Goal: Task Accomplishment & Management: Manage account settings

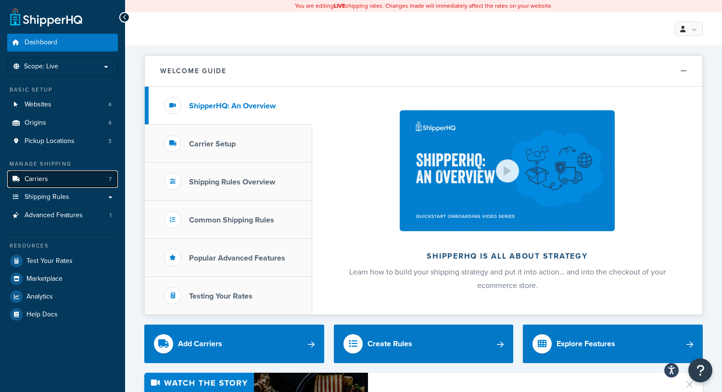
click at [72, 181] on link "Carriers 7" at bounding box center [62, 179] width 111 height 18
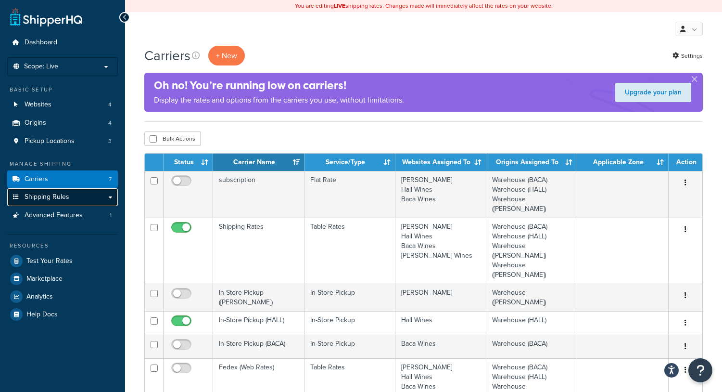
click at [65, 194] on span "Shipping Rules" at bounding box center [47, 197] width 45 height 8
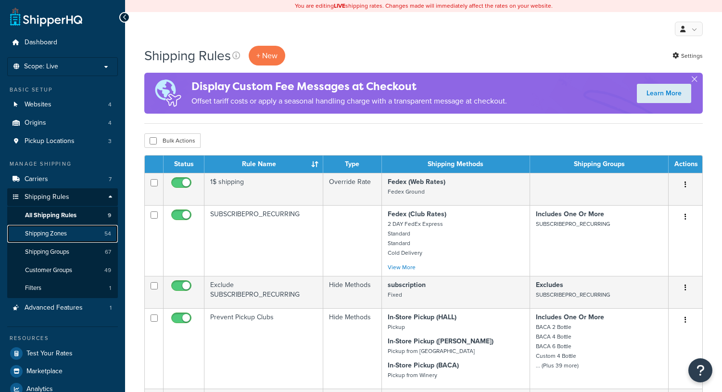
click at [54, 236] on span "Shipping Zones" at bounding box center [46, 234] width 42 height 8
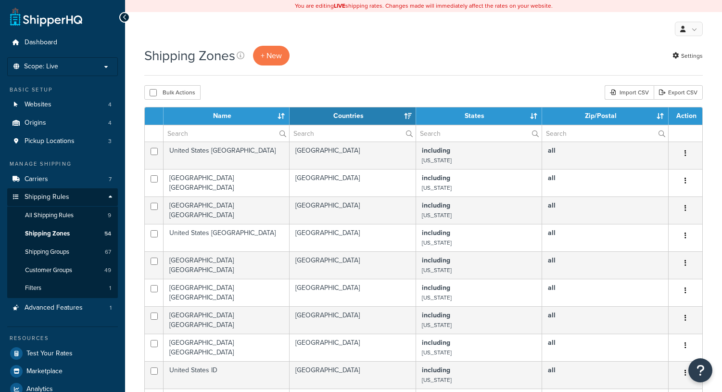
select select "15"
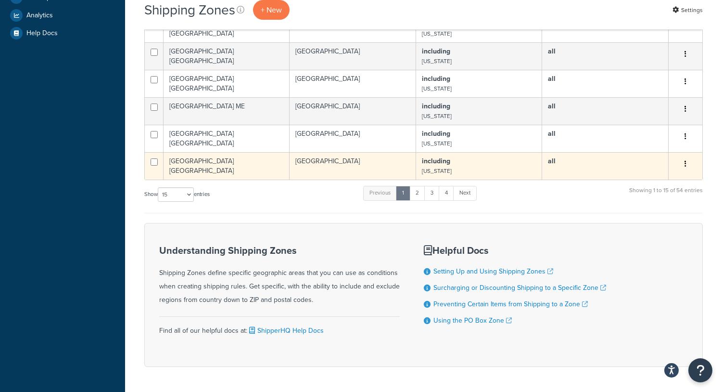
scroll to position [310, 0]
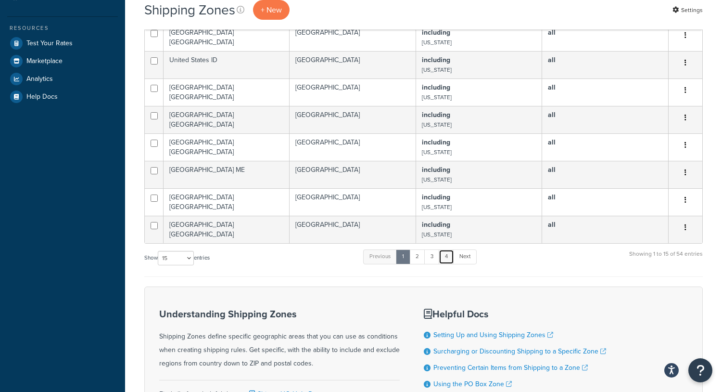
click at [448, 258] on link "4" at bounding box center [446, 256] width 15 height 14
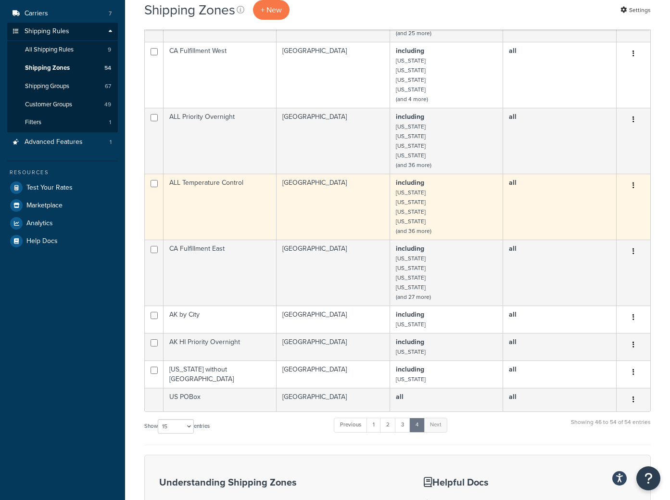
scroll to position [69, 0]
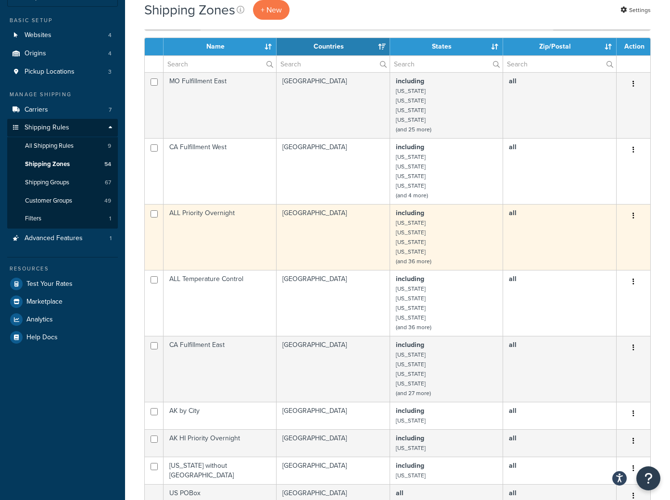
click at [229, 227] on td "ALL Priority Overnight" at bounding box center [220, 237] width 113 height 66
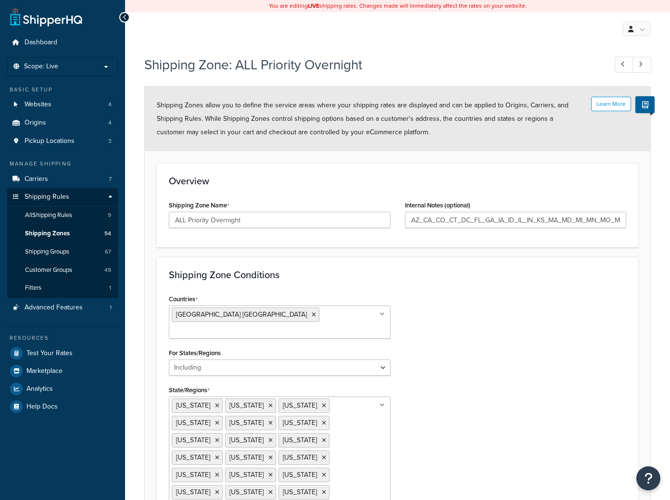
select select "including"
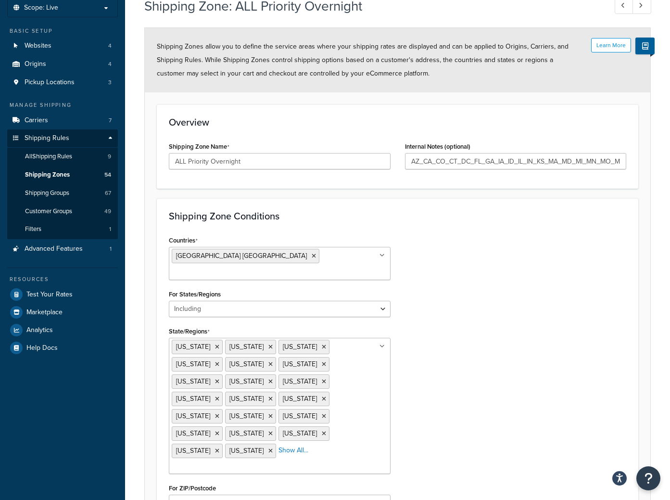
scroll to position [96, 0]
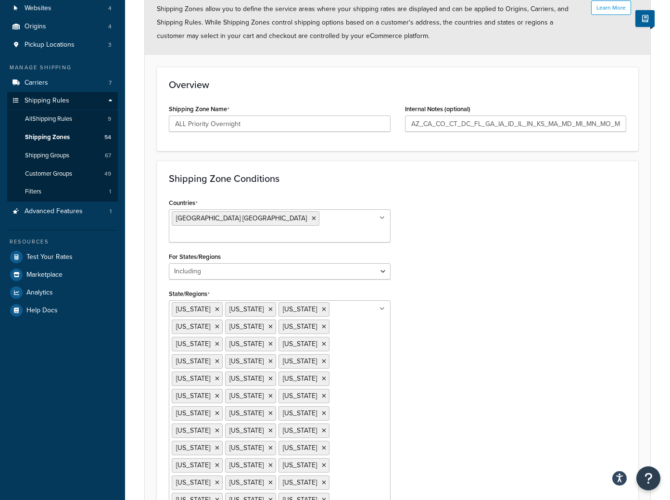
click at [356, 469] on ul "[US_STATE] [US_STATE] [US_STATE] [US_STATE] [US_STATE][GEOGRAPHIC_DATA] [US_STA…" at bounding box center [280, 421] width 222 height 243
type input "ala"
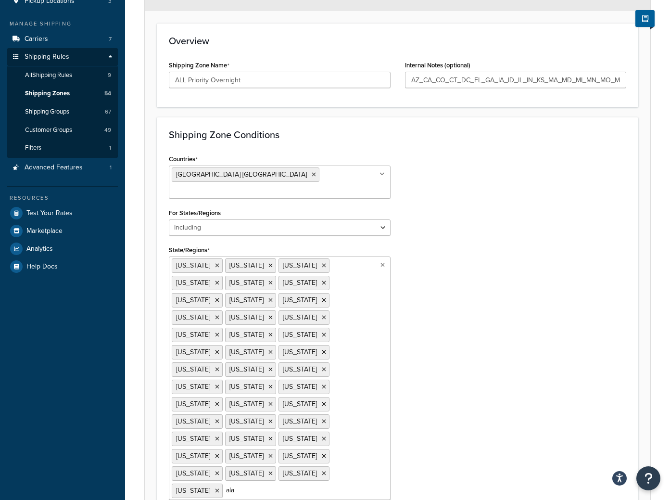
scroll to position [192, 0]
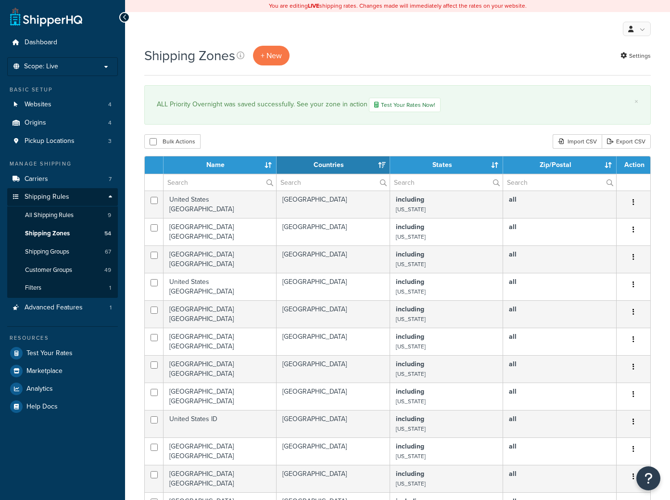
select select "15"
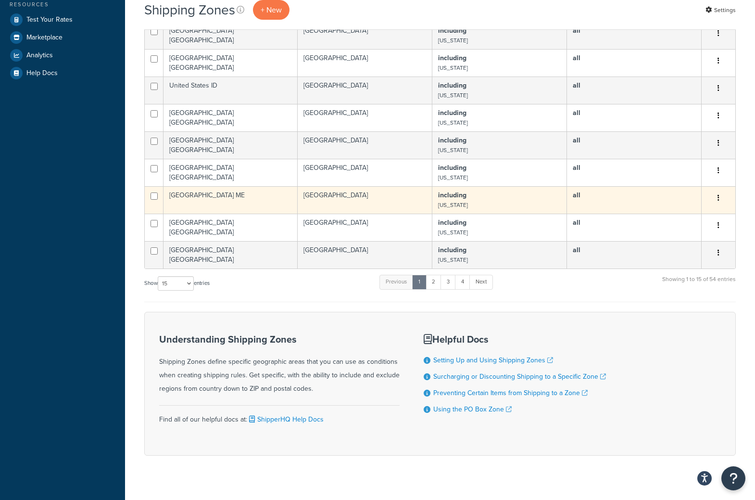
scroll to position [347, 0]
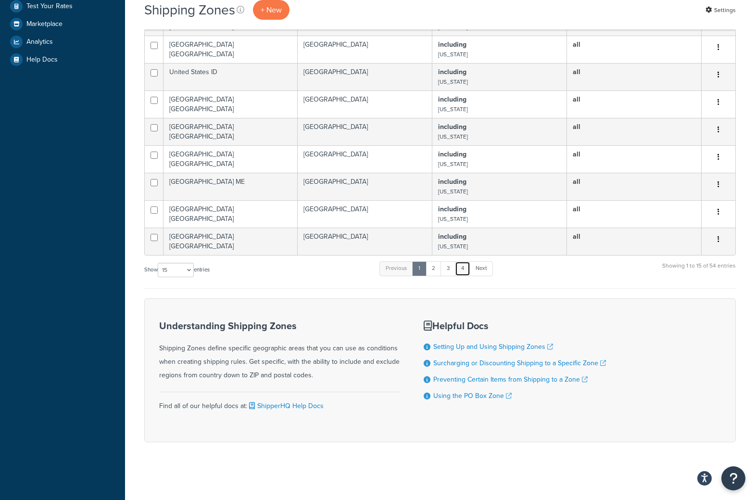
click at [465, 268] on link "4" at bounding box center [462, 268] width 15 height 14
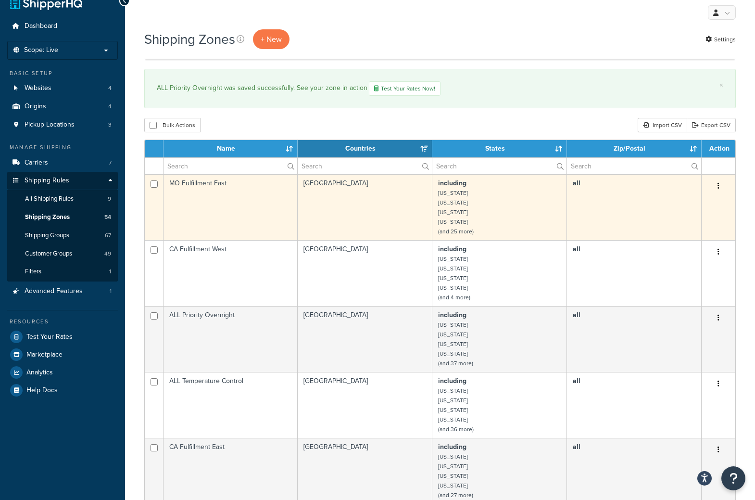
scroll to position [11, 0]
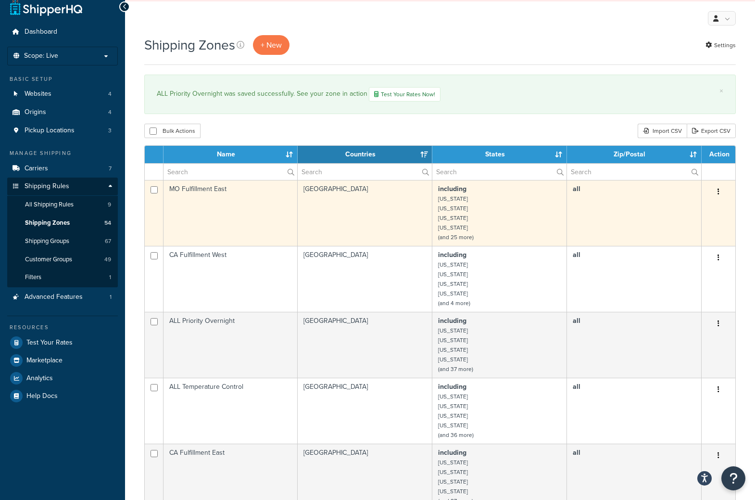
click at [198, 208] on td "MO Fulfillment East" at bounding box center [231, 213] width 134 height 66
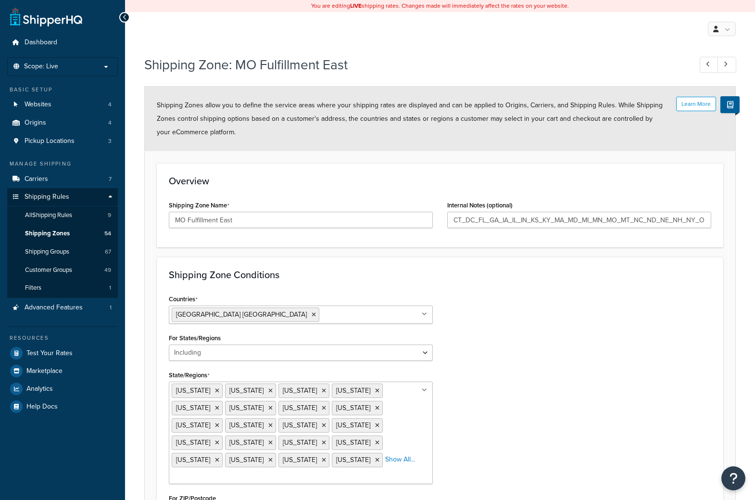
select select "including"
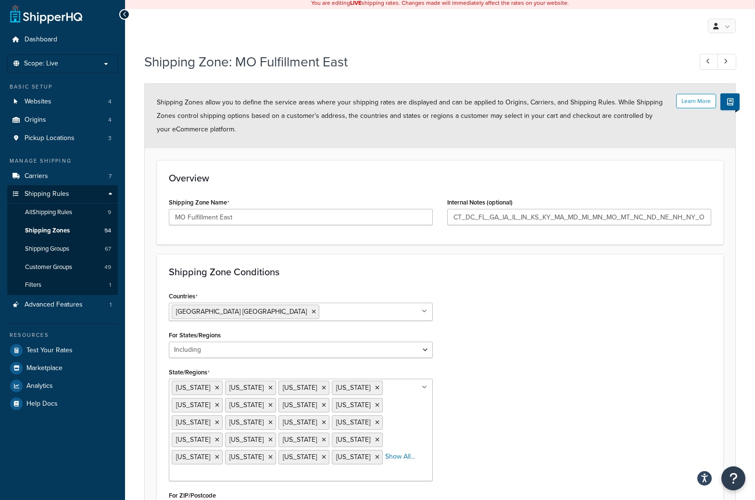
scroll to position [114, 0]
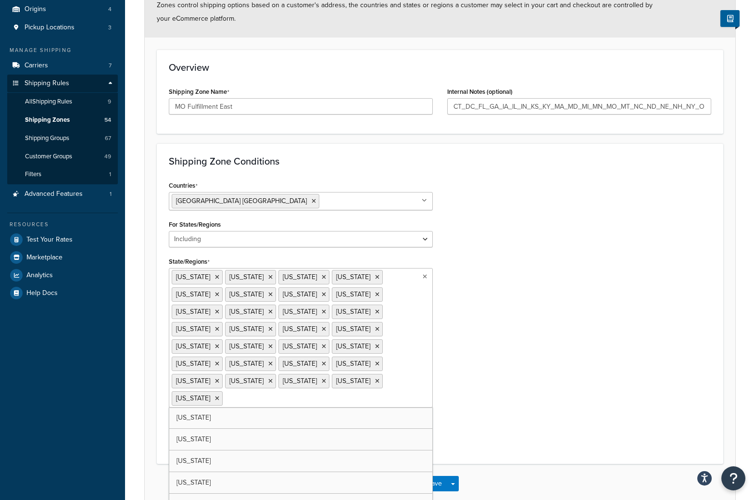
click at [310, 393] on input "State/Regions" at bounding box center [267, 398] width 85 height 11
click at [442, 478] on button "Save" at bounding box center [435, 483] width 26 height 15
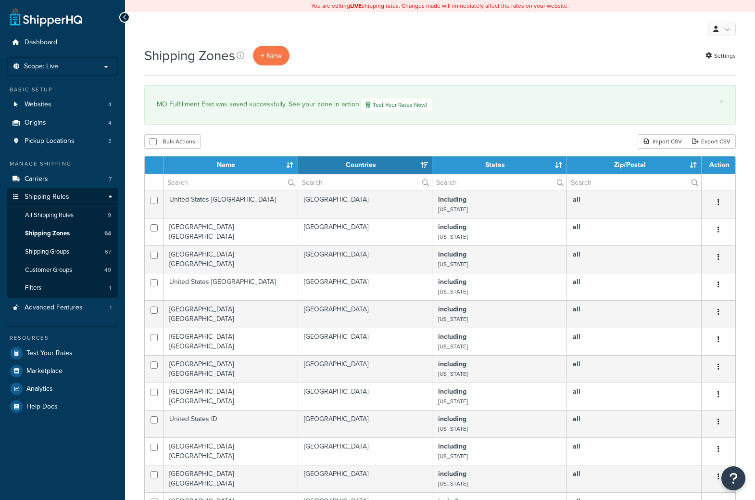
select select "15"
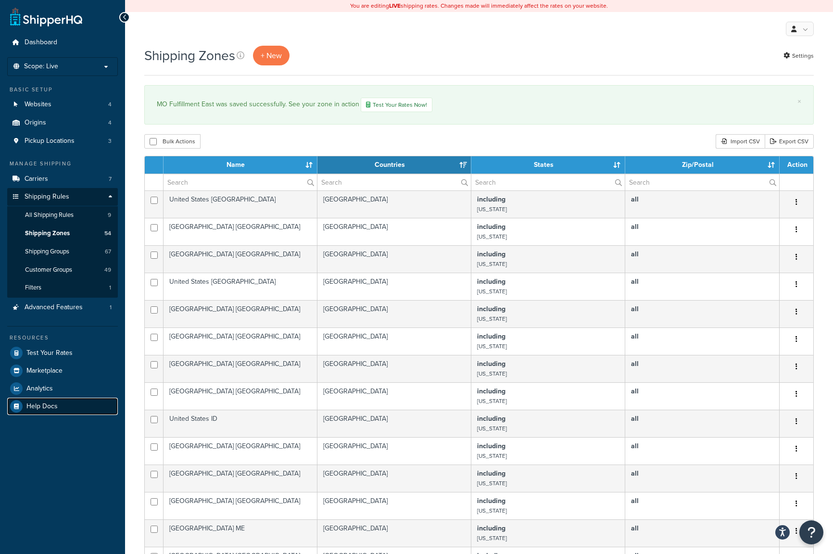
click at [50, 404] on span "Help Docs" at bounding box center [41, 407] width 31 height 8
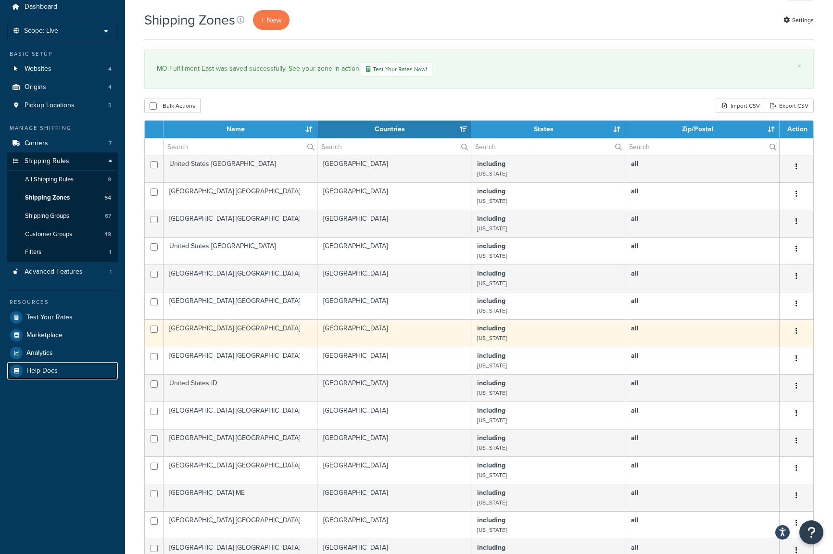
scroll to position [293, 0]
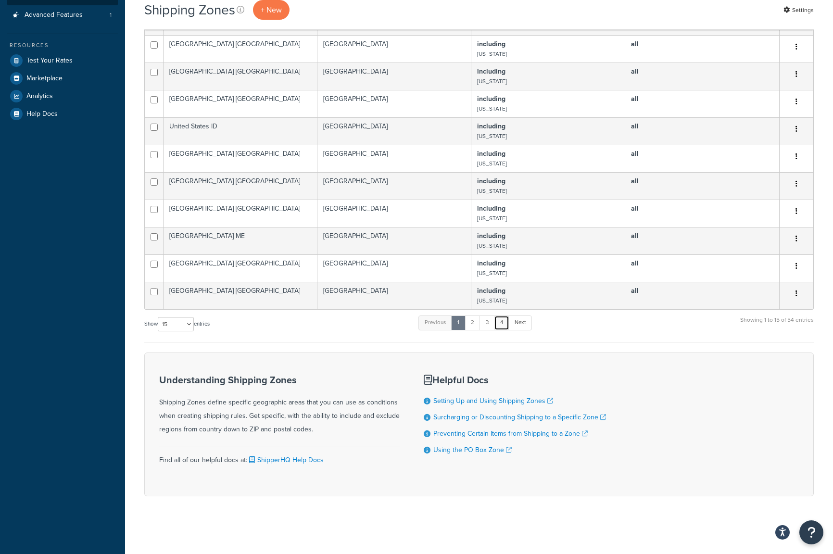
click at [508, 328] on link "4" at bounding box center [501, 323] width 15 height 14
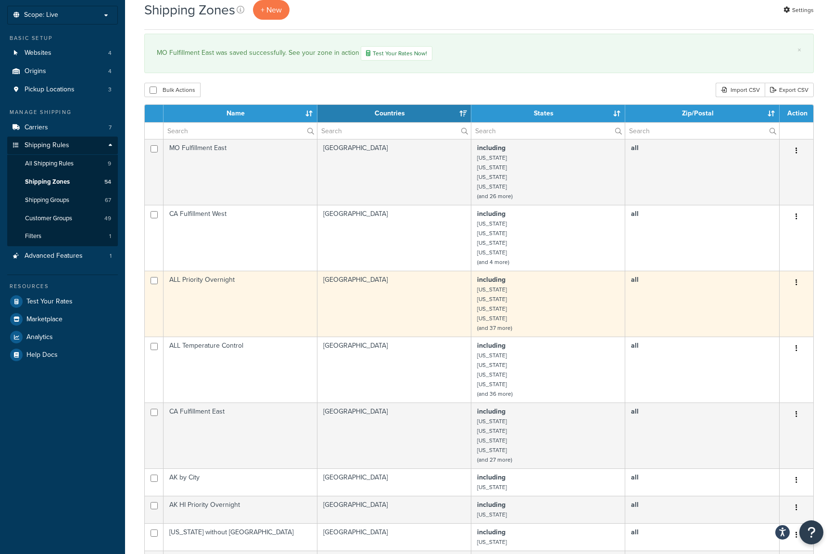
scroll to position [4, 0]
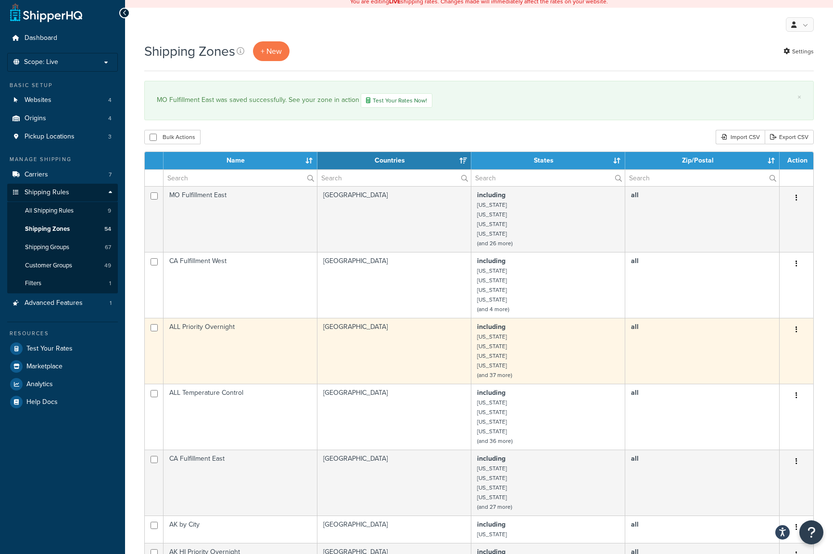
click at [229, 328] on td "ALL Priority Overnight" at bounding box center [241, 351] width 154 height 66
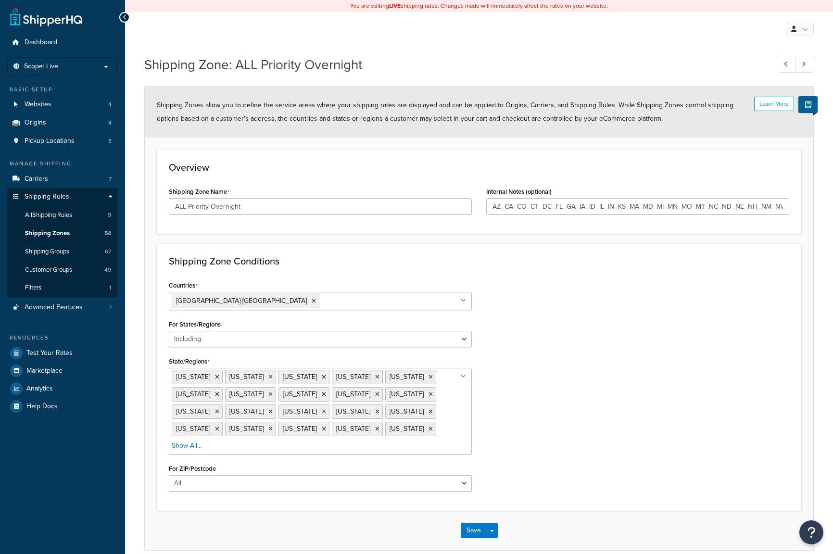
select select "including"
click at [215, 376] on icon at bounding box center [217, 377] width 4 height 6
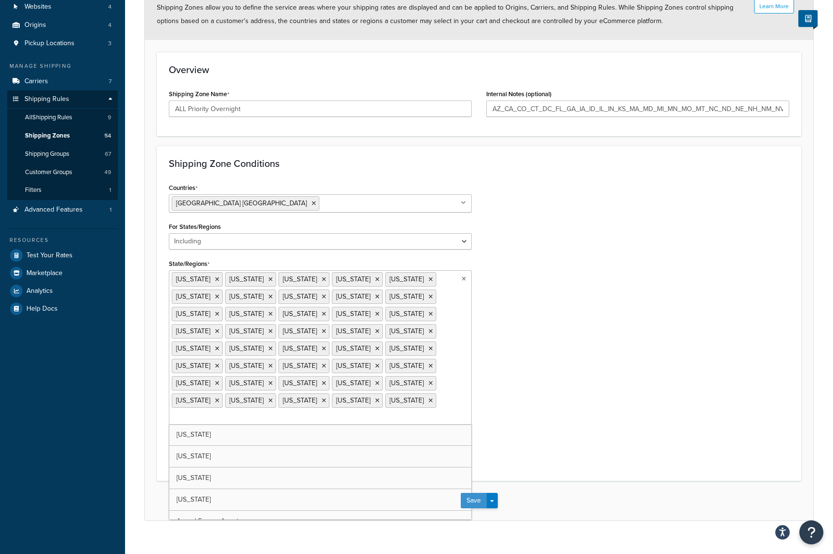
scroll to position [28, 0]
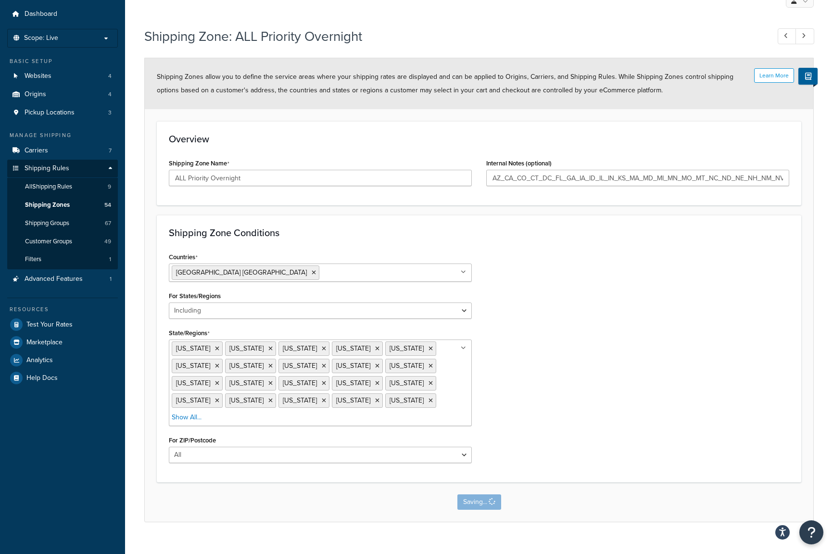
scroll to position [0, 0]
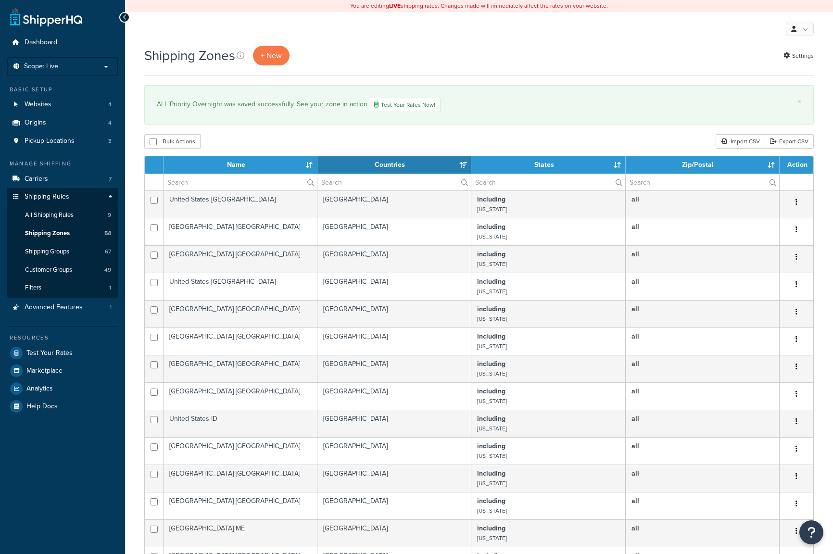
select select "15"
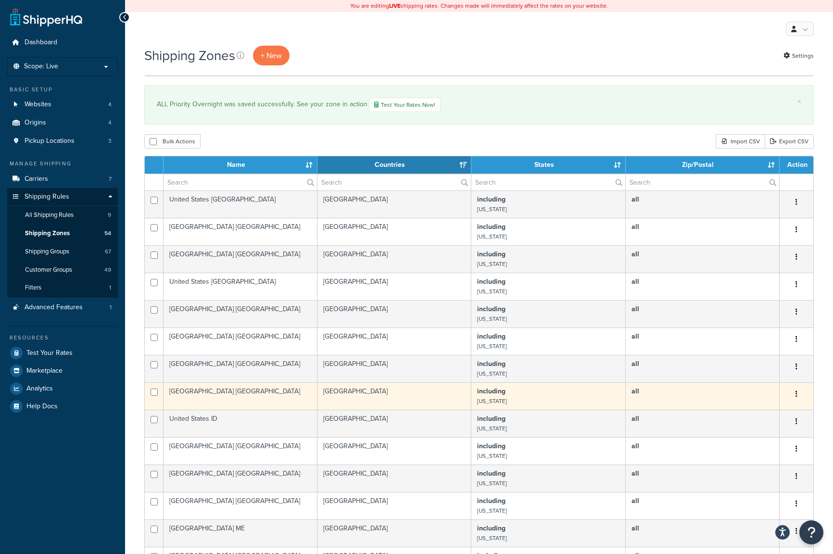
scroll to position [293, 0]
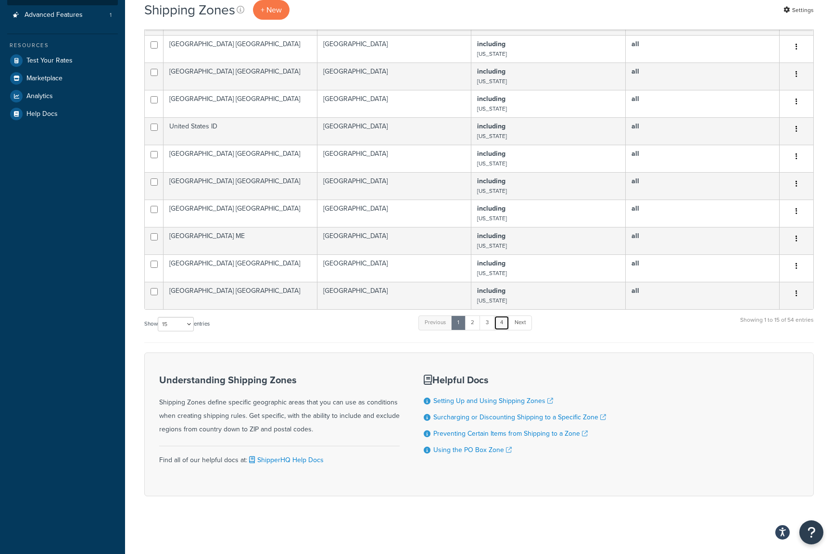
click at [506, 328] on link "4" at bounding box center [501, 323] width 15 height 14
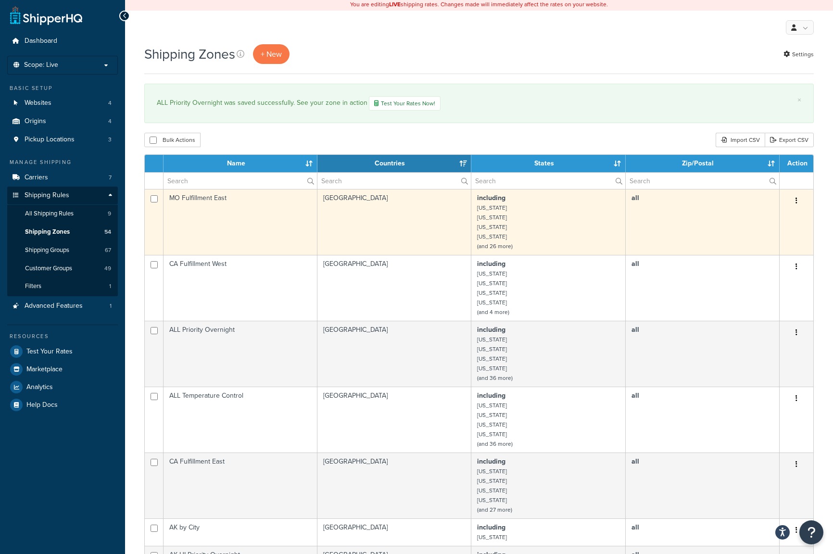
scroll to position [0, 0]
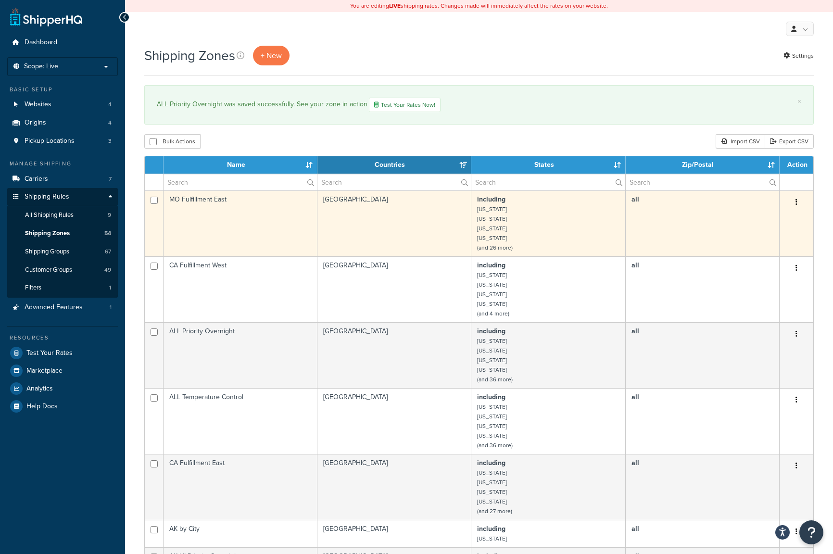
click at [280, 204] on td "MO Fulfillment East" at bounding box center [241, 224] width 154 height 66
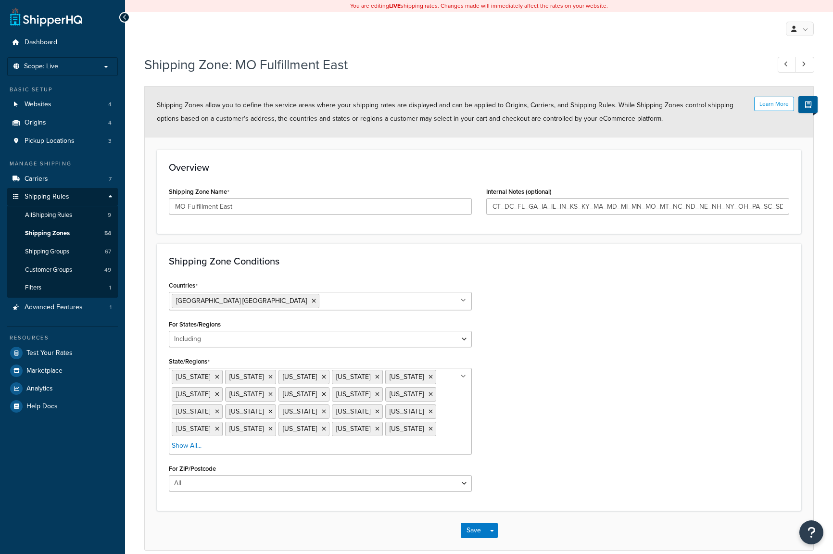
select select "including"
click at [215, 377] on icon at bounding box center [217, 377] width 4 height 6
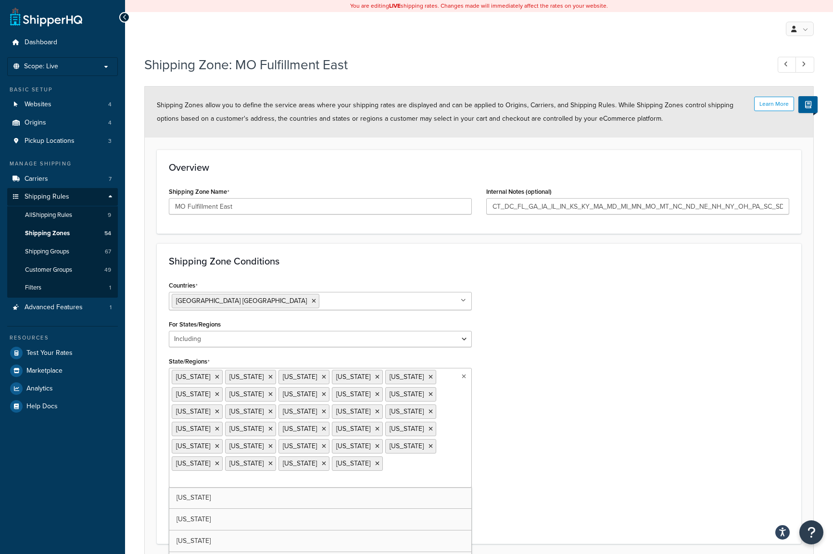
click at [481, 549] on div "Learn More Shipping Zones allow you to define the service areas where your ship…" at bounding box center [479, 335] width 670 height 498
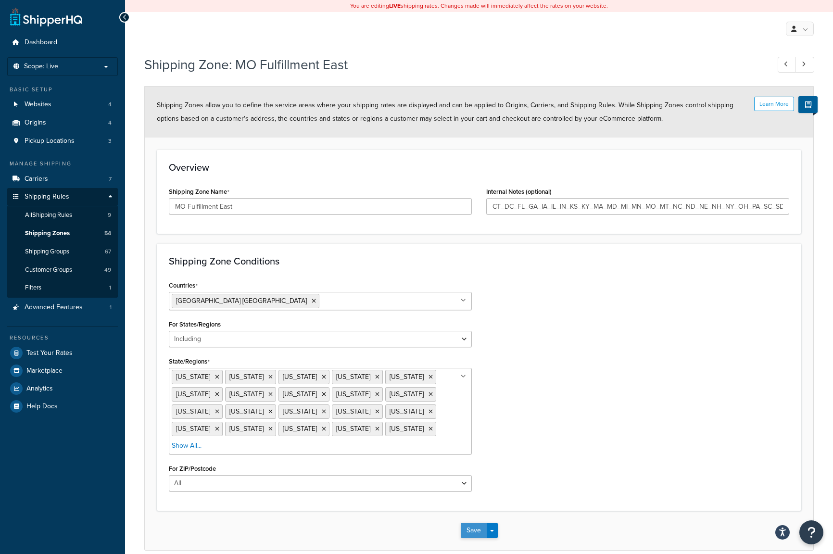
click at [472, 530] on button "Save" at bounding box center [474, 530] width 26 height 15
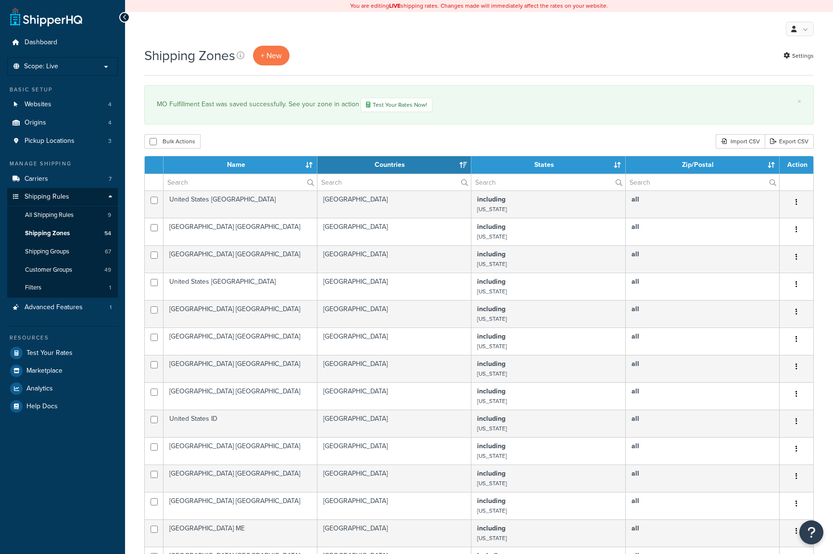
select select "15"
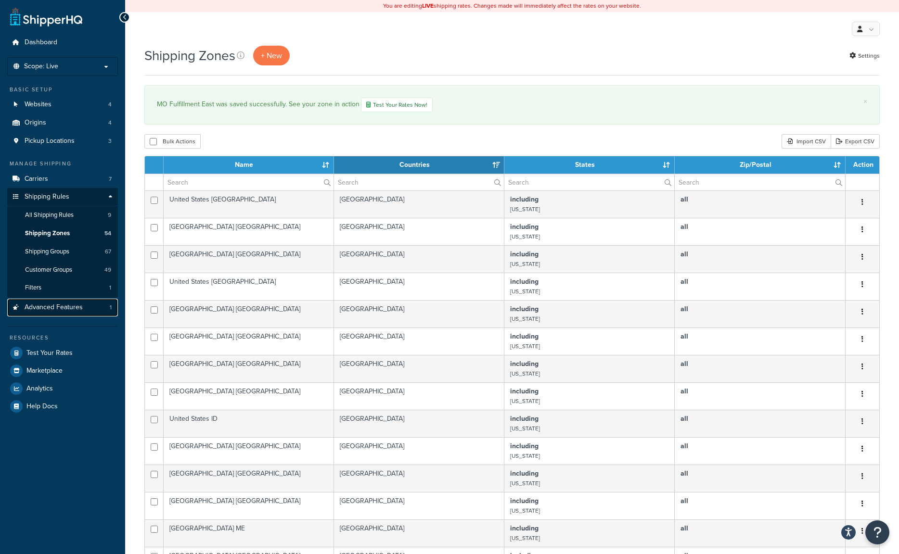
click at [37, 308] on span "Advanced Features" at bounding box center [54, 308] width 58 height 8
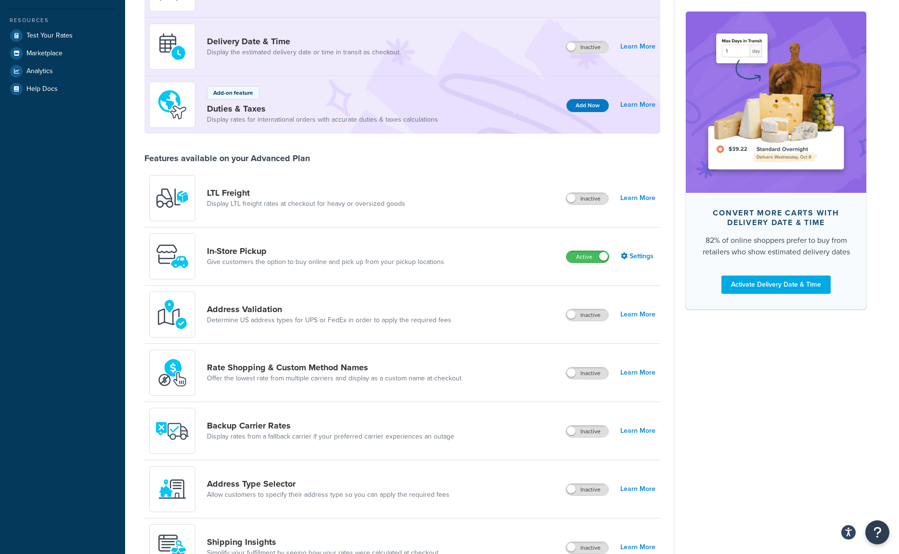
scroll to position [289, 0]
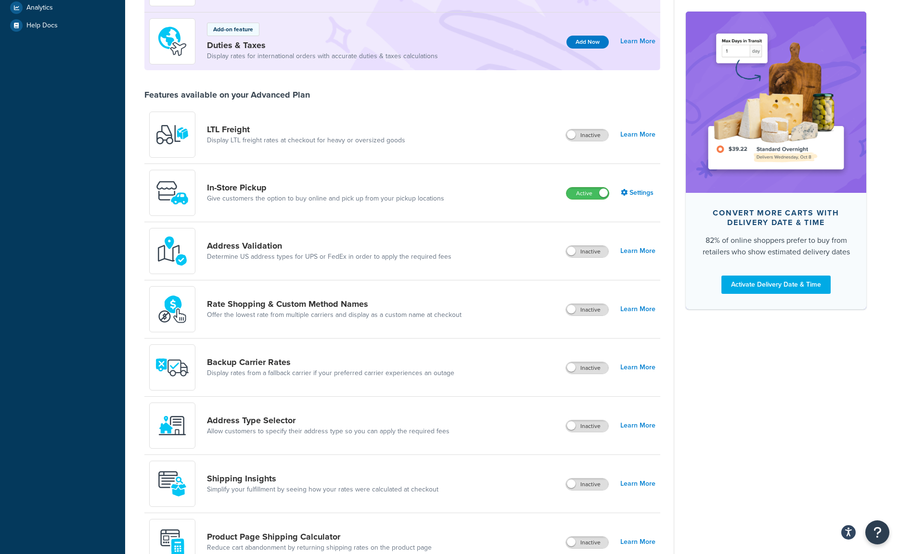
click at [631, 243] on div "Address Validation Determine US address types for UPS or FedEx in order to appl…" at bounding box center [402, 251] width 516 height 58
click at [637, 249] on link "Learn More" at bounding box center [637, 250] width 35 height 13
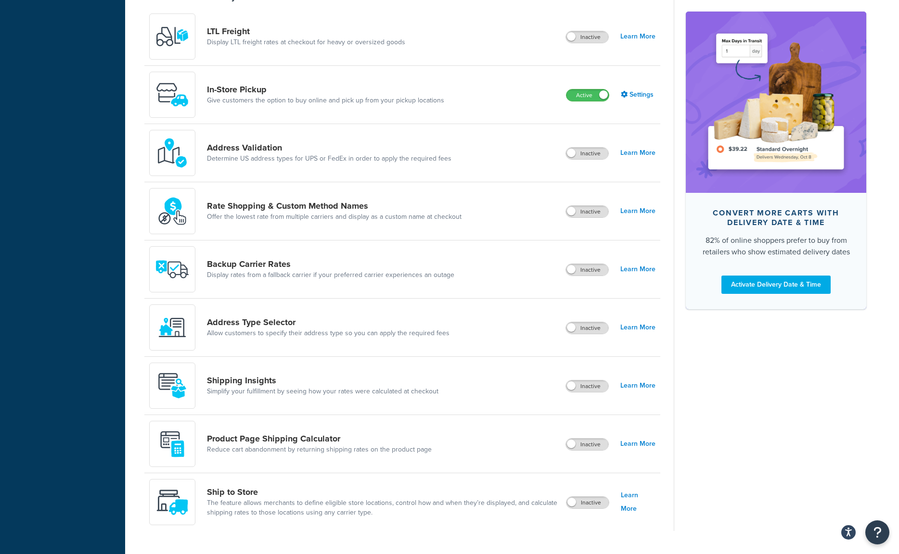
scroll to position [364, 0]
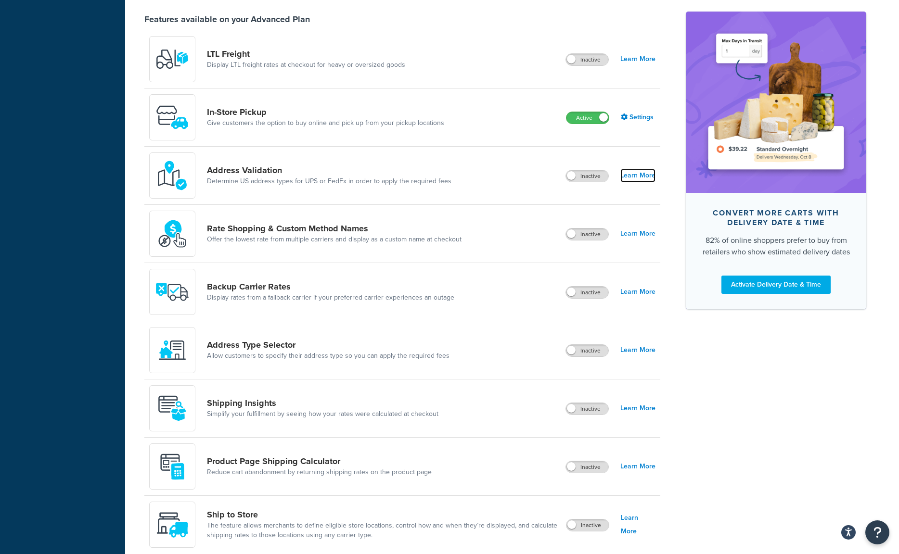
click at [634, 180] on link "Learn More" at bounding box center [637, 175] width 35 height 13
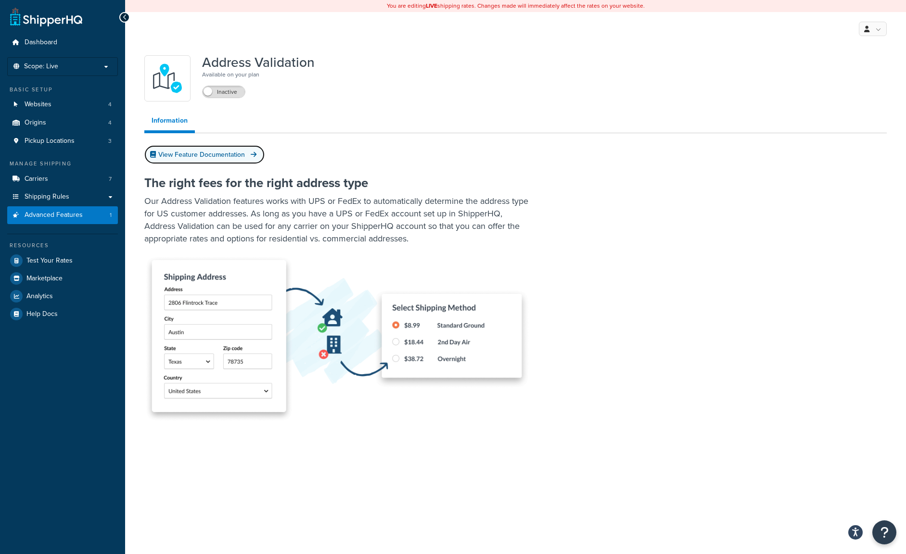
click at [201, 155] on link "View Feature Documentation" at bounding box center [204, 154] width 120 height 19
click at [55, 215] on span "Advanced Features" at bounding box center [54, 215] width 58 height 8
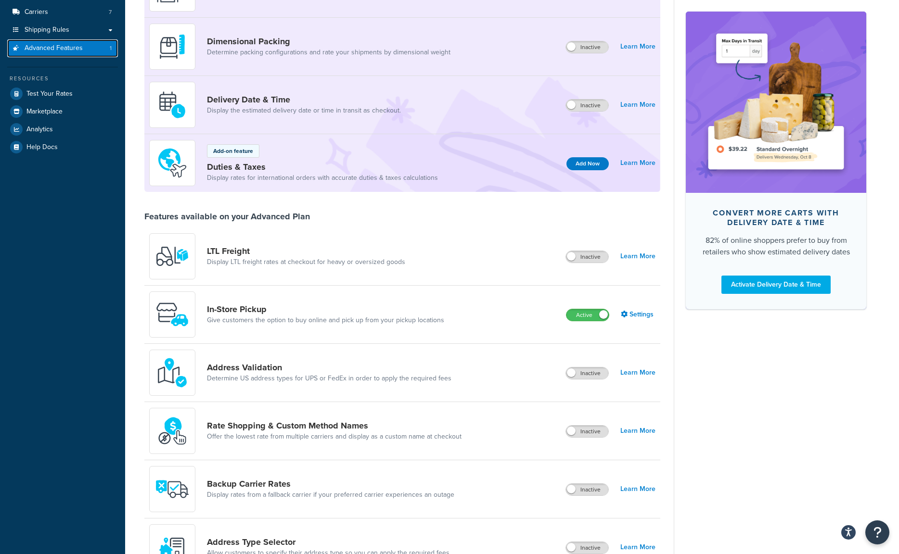
scroll to position [241, 0]
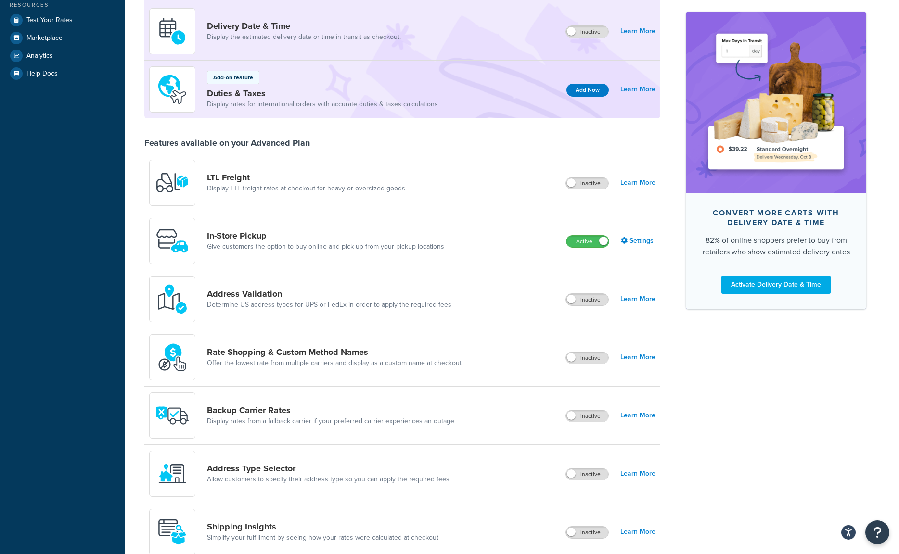
click at [110, 443] on div "Dashboard Scope: Live Basic Setup Websites 4 Origins 4 Pickup Locations 3 Manag…" at bounding box center [62, 242] width 125 height 966
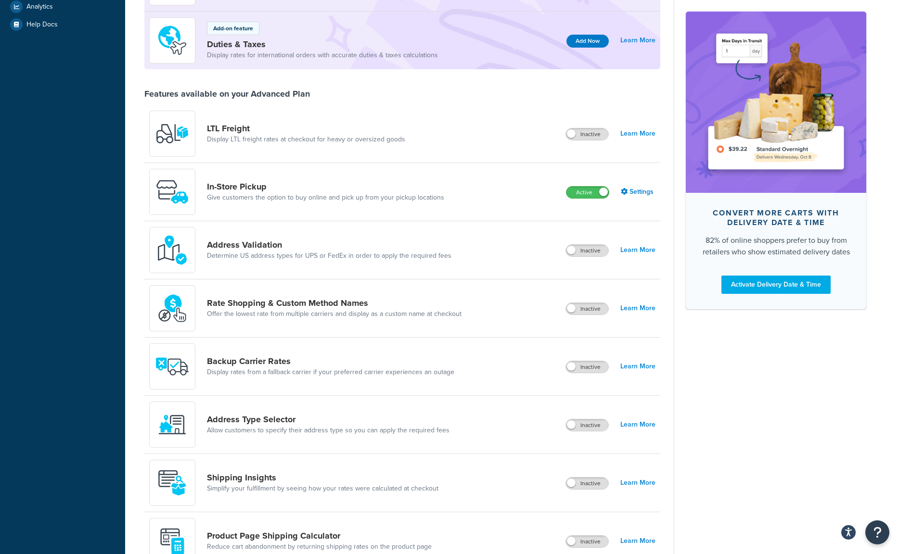
scroll to position [268, 0]
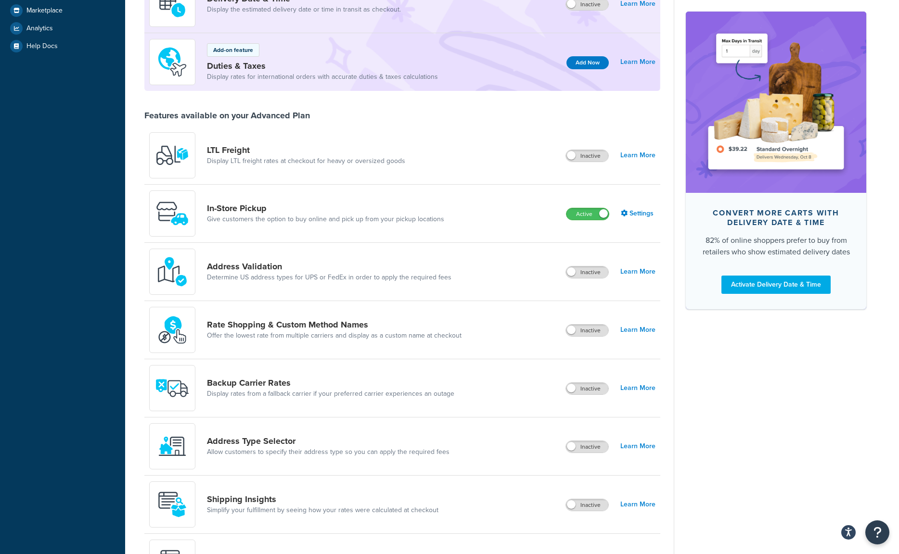
drag, startPoint x: 777, startPoint y: 494, endPoint x: 669, endPoint y: 396, distance: 146.1
click at [777, 494] on div "Convert more carts with delivery date & time 82% of online shoppers prefer to b…" at bounding box center [770, 230] width 192 height 839
click at [584, 272] on label "Inactive" at bounding box center [587, 273] width 42 height 12
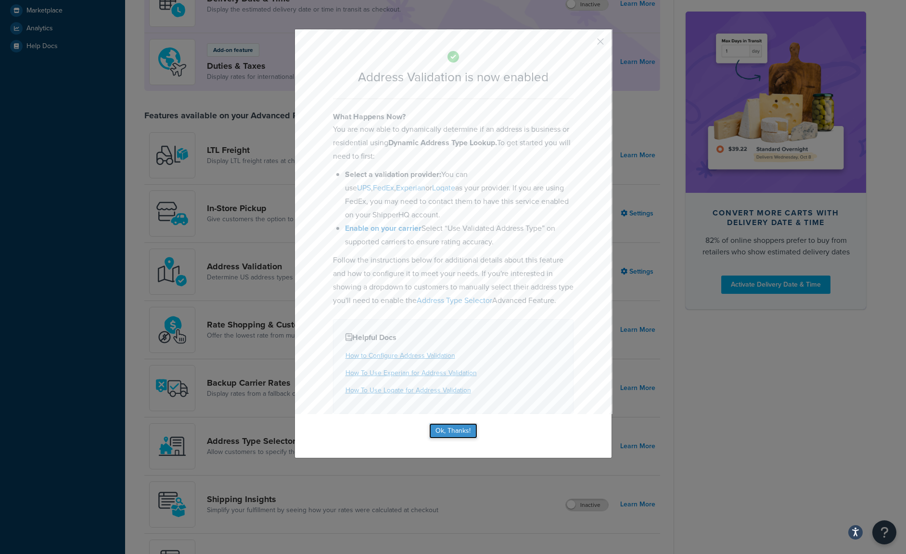
click at [448, 439] on button "Ok, Thanks!" at bounding box center [453, 430] width 48 height 15
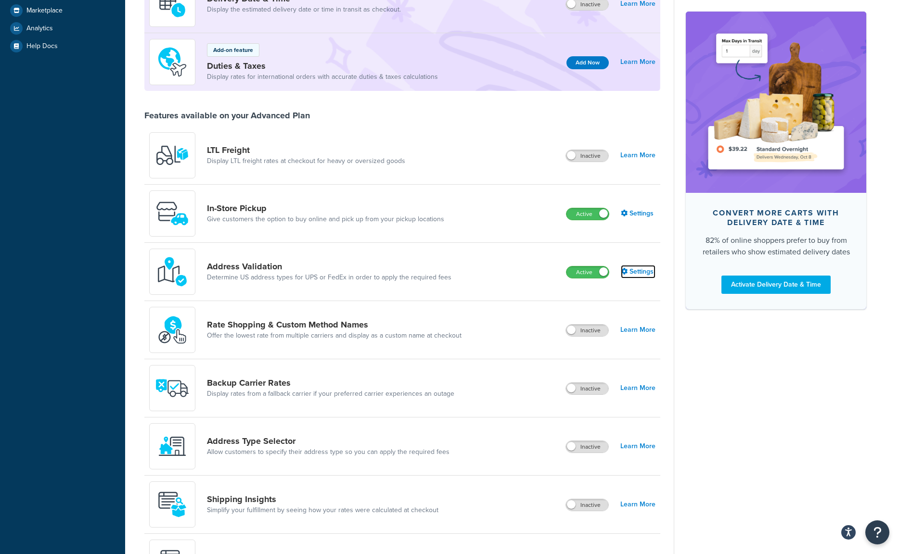
click at [640, 271] on link "Settings" at bounding box center [638, 271] width 35 height 13
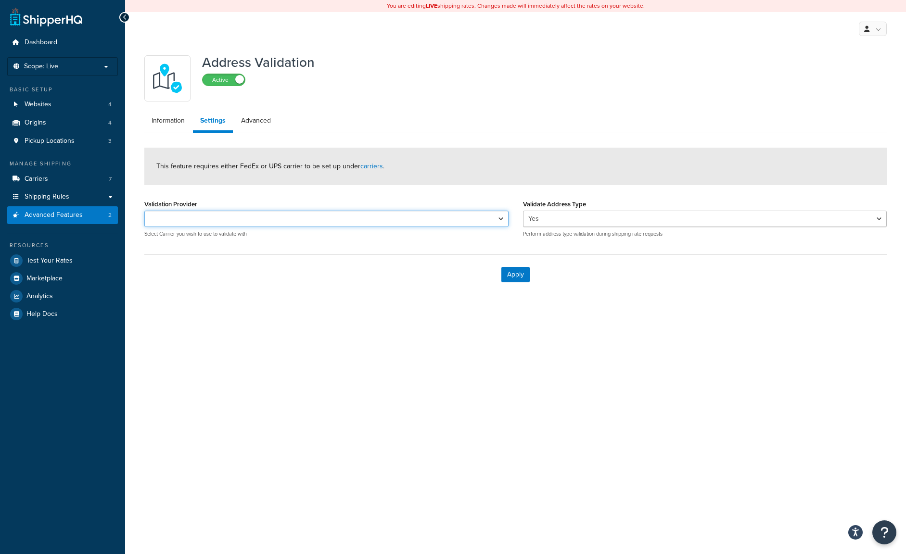
click at [428, 216] on select "Validation Provider" at bounding box center [326, 219] width 364 height 16
click at [496, 220] on select "Validation Provider" at bounding box center [326, 219] width 364 height 16
drag, startPoint x: 496, startPoint y: 220, endPoint x: 447, endPoint y: 204, distance: 50.8
click at [496, 220] on select "Validation Provider" at bounding box center [326, 219] width 364 height 16
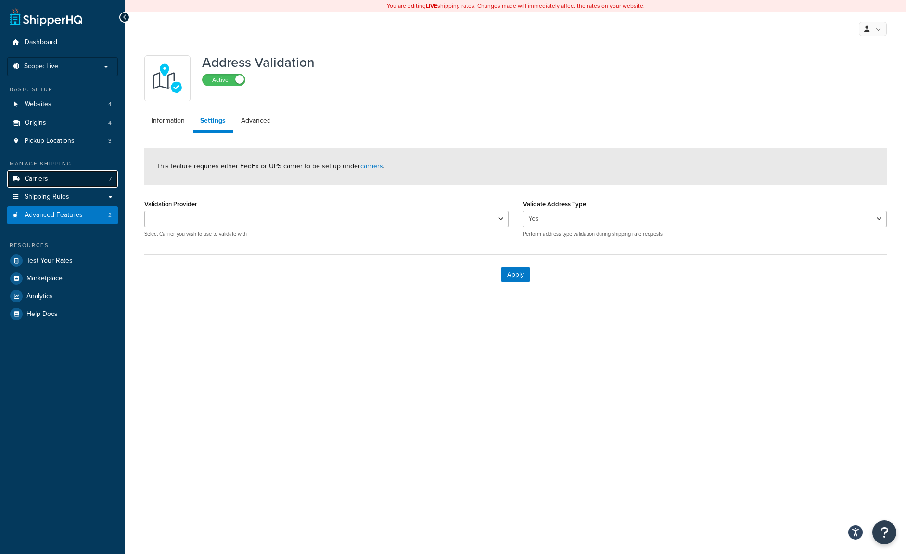
click at [72, 182] on link "Carriers 7" at bounding box center [62, 179] width 111 height 18
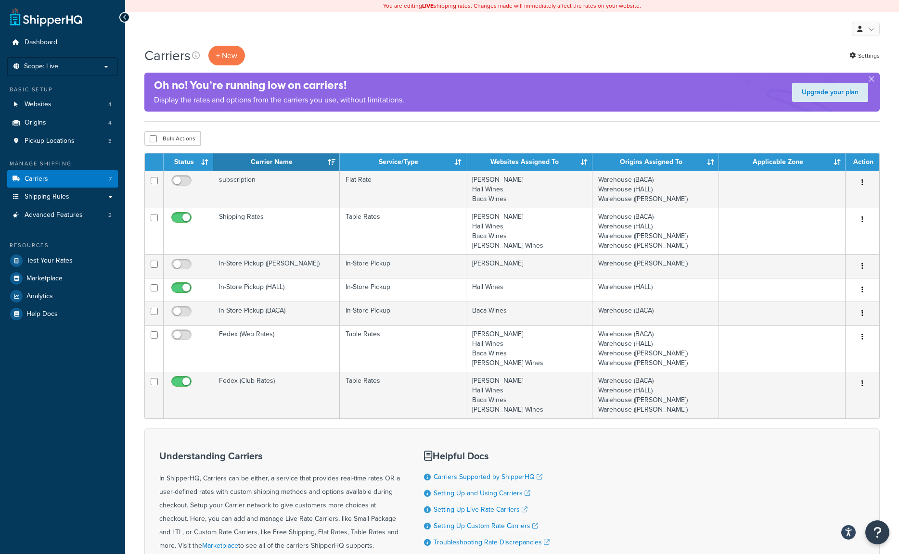
click at [65, 375] on div "Dashboard Scope: Live Development Integration Test Basic Setup Websites 4 Origi…" at bounding box center [62, 335] width 125 height 671
click at [48, 200] on span "Shipping Rules" at bounding box center [47, 197] width 45 height 8
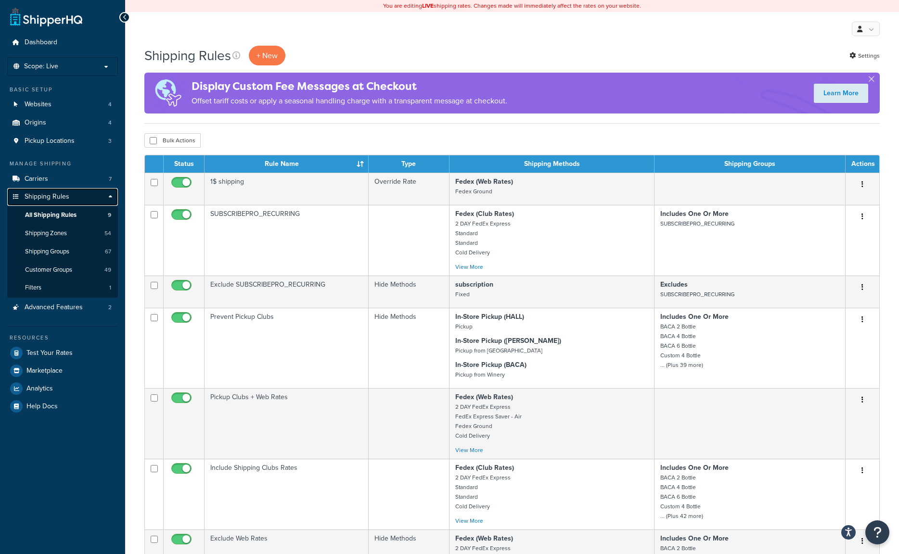
click at [113, 197] on link "Shipping Rules" at bounding box center [62, 197] width 111 height 18
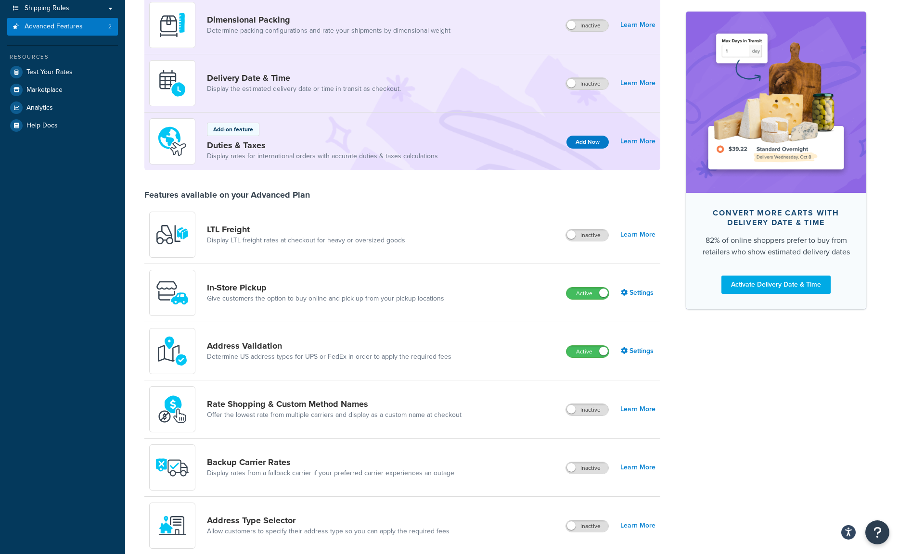
scroll to position [192, 0]
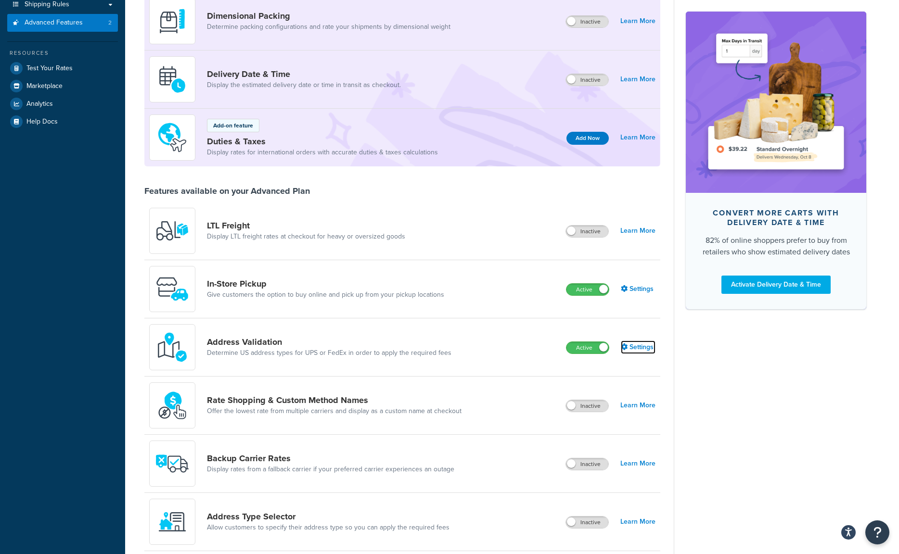
click at [636, 348] on link "Settings" at bounding box center [638, 347] width 35 height 13
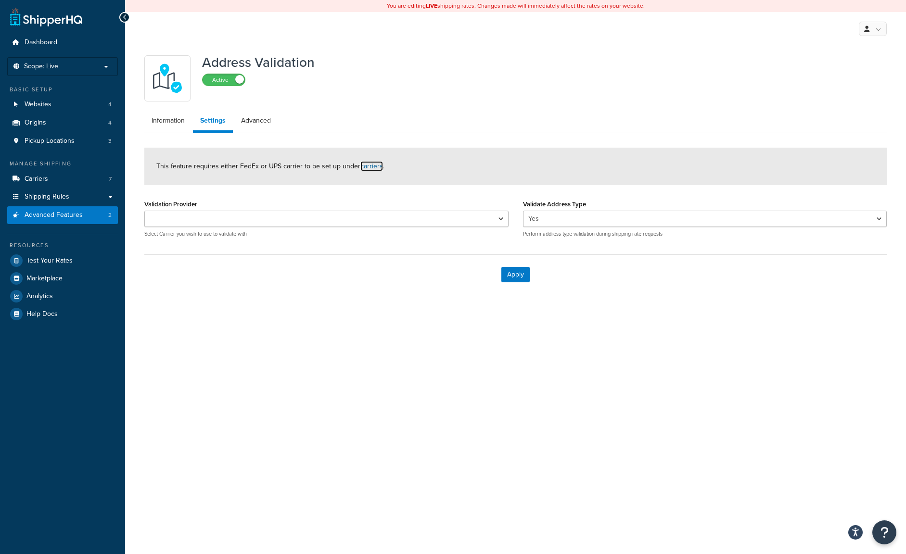
click at [360, 163] on link "carriers" at bounding box center [371, 166] width 23 height 10
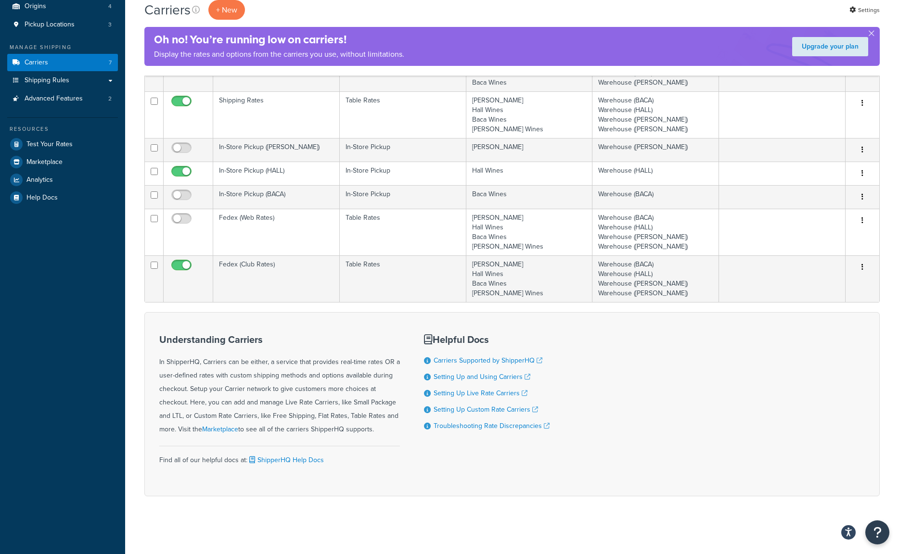
scroll to position [21, 0]
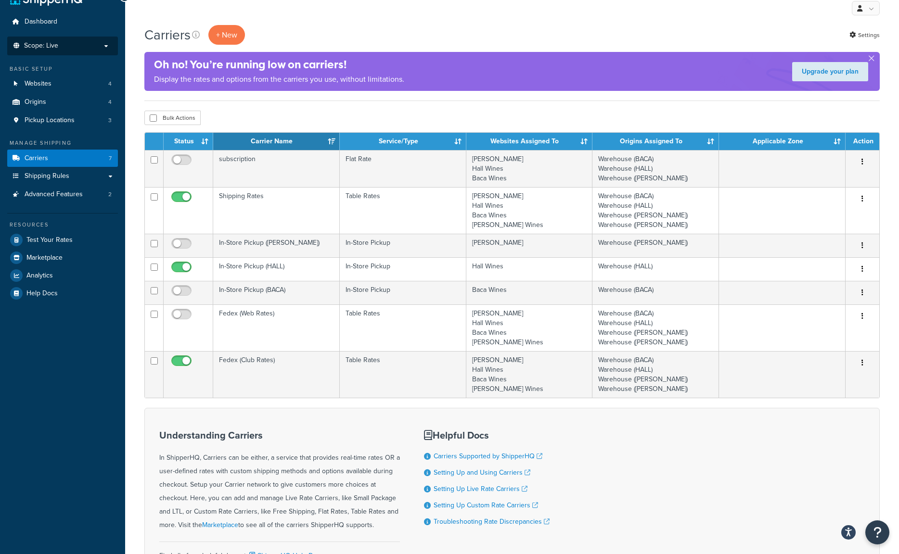
click at [71, 51] on li "Scope: Live Development Integration Test" at bounding box center [62, 46] width 111 height 19
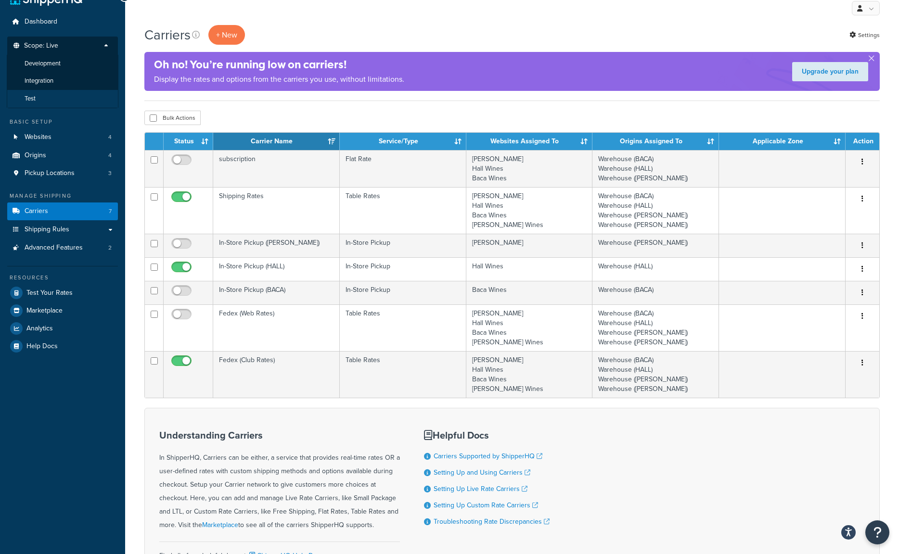
click at [49, 96] on li "Test" at bounding box center [63, 99] width 112 height 18
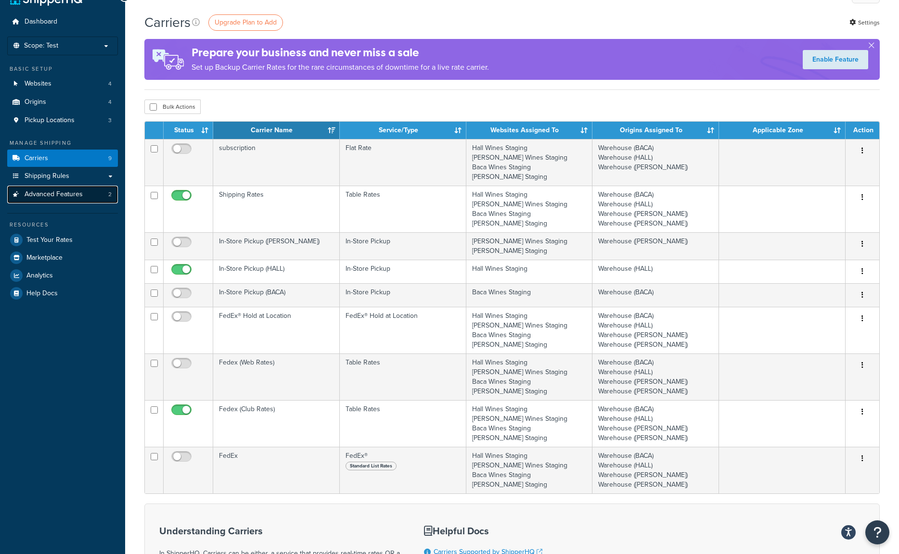
click at [48, 187] on link "Advanced Features 2" at bounding box center [62, 195] width 111 height 18
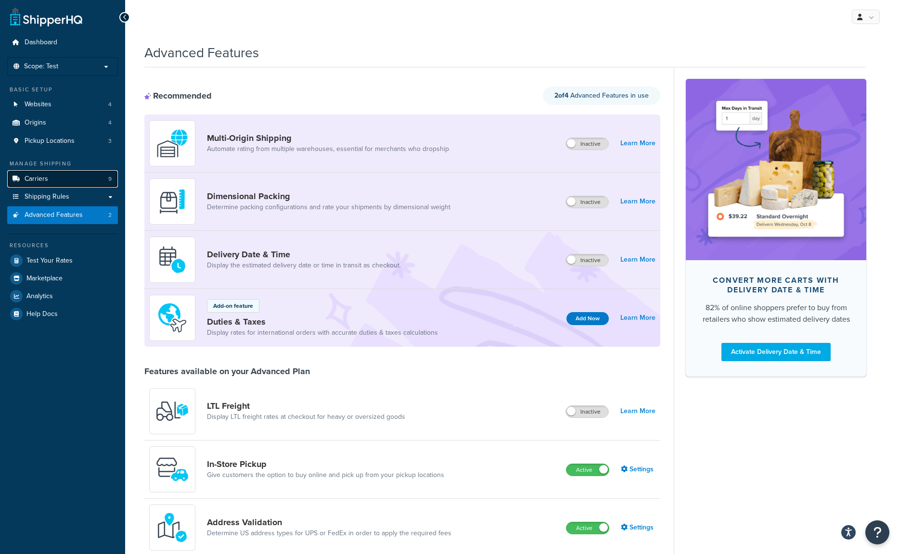
click at [51, 175] on link "Carriers 9" at bounding box center [62, 179] width 111 height 18
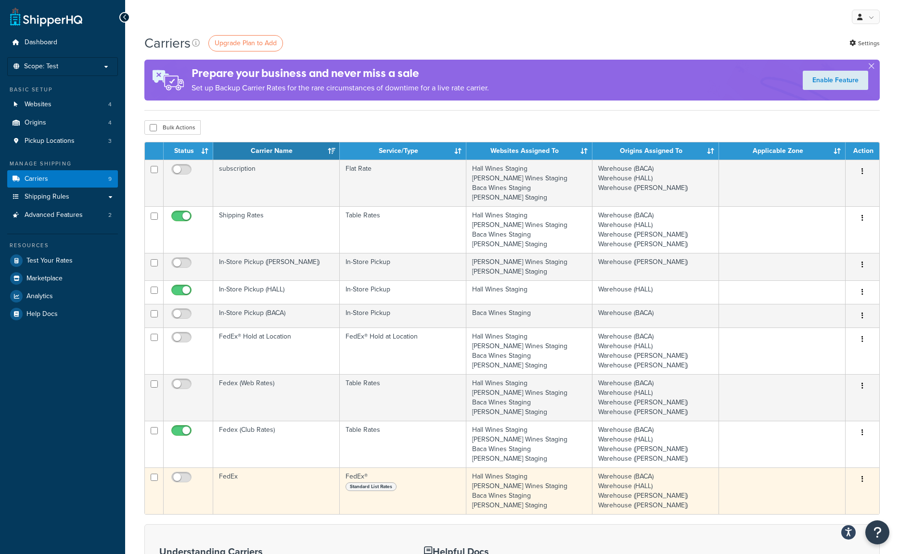
click at [864, 483] on button "button" at bounding box center [861, 479] width 13 height 15
click at [827, 496] on link "Edit" at bounding box center [823, 499] width 76 height 20
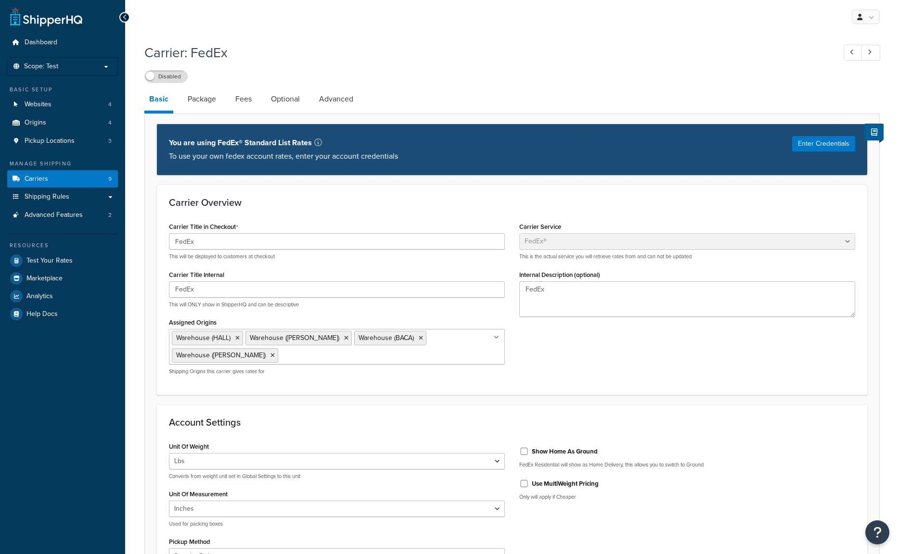
select select "fedEx"
select select "REGULAR_PICKUP"
select select "YOUR_PACKAGING"
click at [237, 100] on link "Fees" at bounding box center [243, 99] width 26 height 23
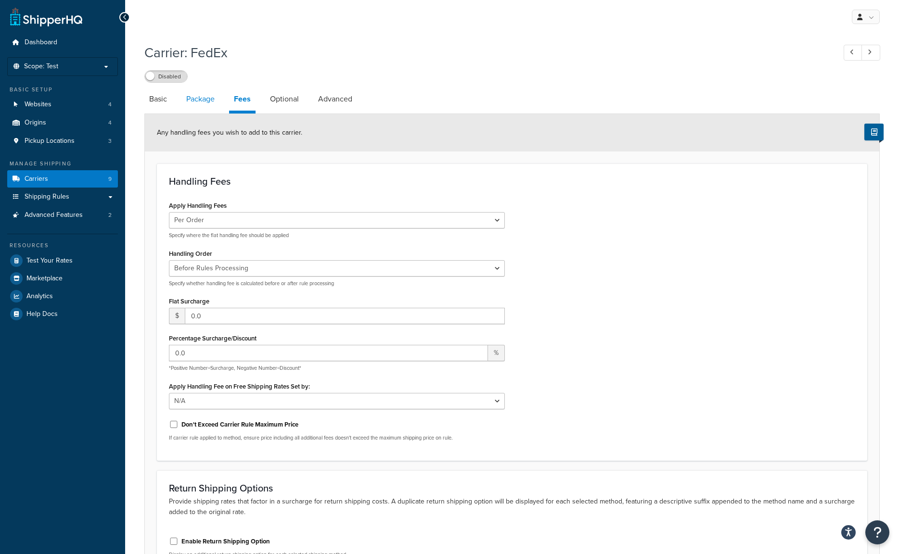
click at [196, 98] on link "Package" at bounding box center [200, 99] width 38 height 23
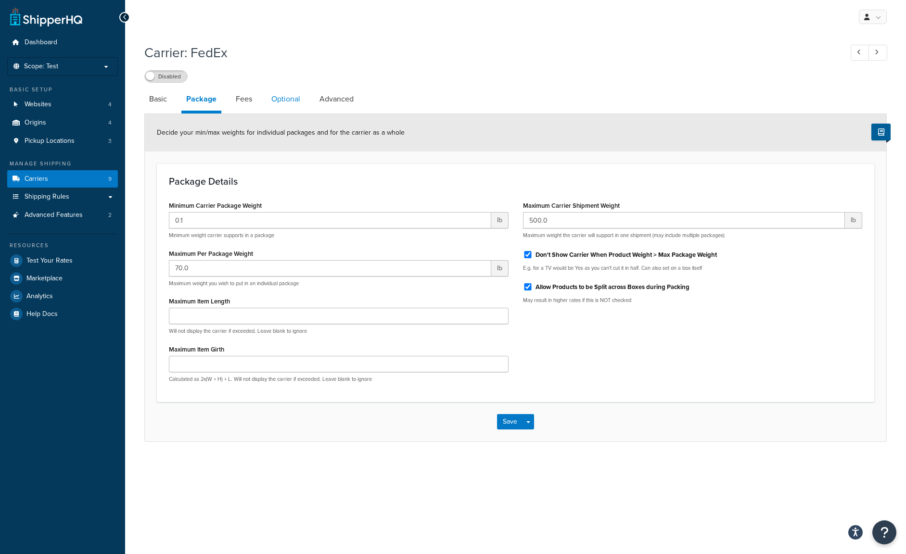
click at [273, 102] on link "Optional" at bounding box center [286, 99] width 38 height 23
select select "business"
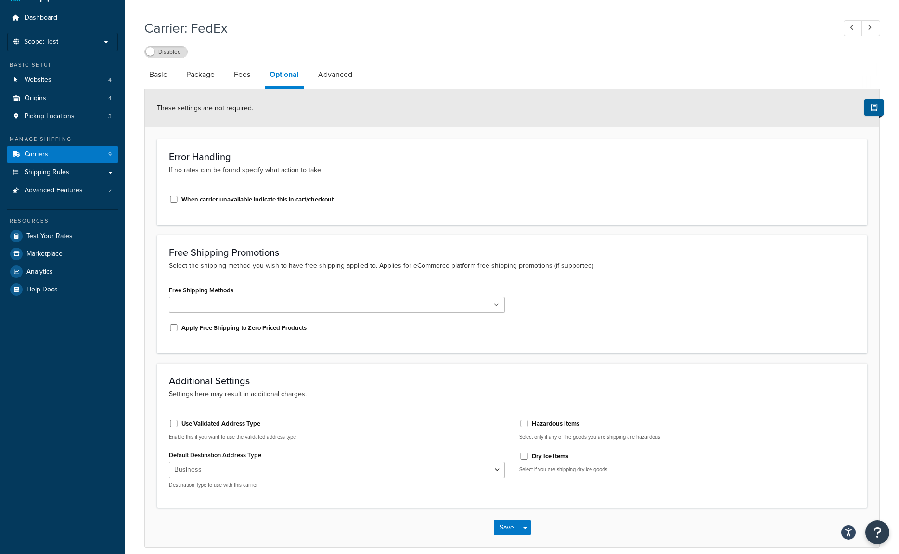
scroll to position [48, 0]
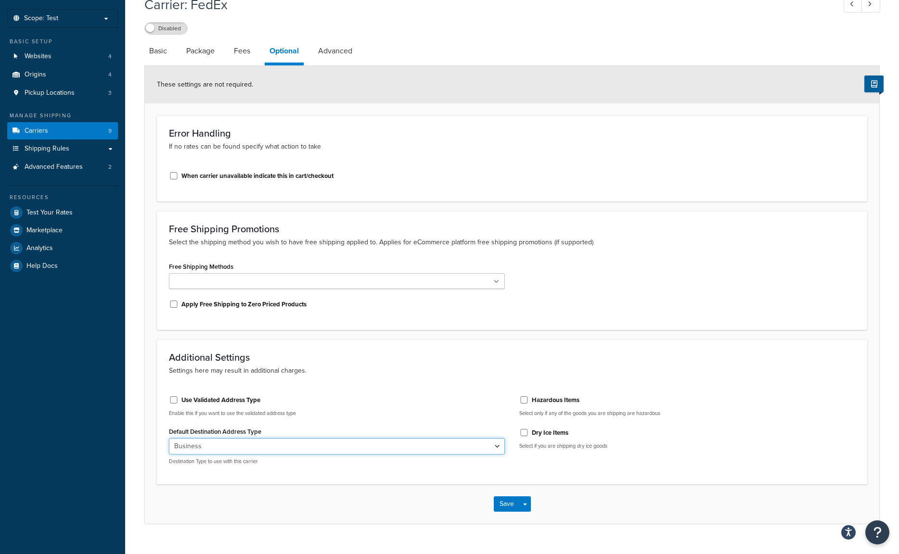
click at [240, 439] on select "Residential Business" at bounding box center [337, 446] width 336 height 16
click at [240, 441] on select "Residential Business" at bounding box center [337, 446] width 336 height 16
click at [120, 439] on div "Dashboard Scope: Test Basic Setup Websites 4 Origins 4 Pickup Locations 3 Manag…" at bounding box center [62, 262] width 125 height 621
click at [66, 138] on link "Carriers 9" at bounding box center [62, 131] width 111 height 18
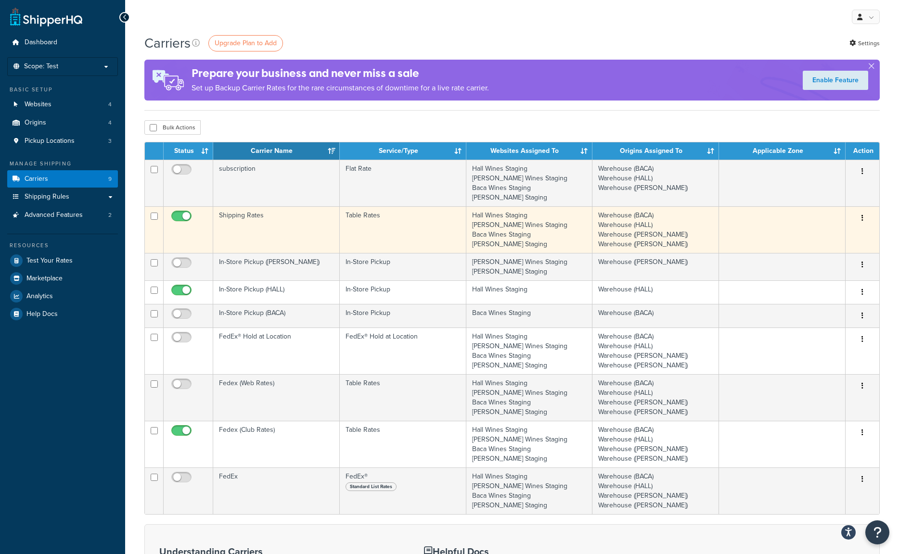
click at [866, 216] on button "button" at bounding box center [861, 218] width 13 height 15
click at [851, 233] on link "Edit" at bounding box center [823, 238] width 76 height 20
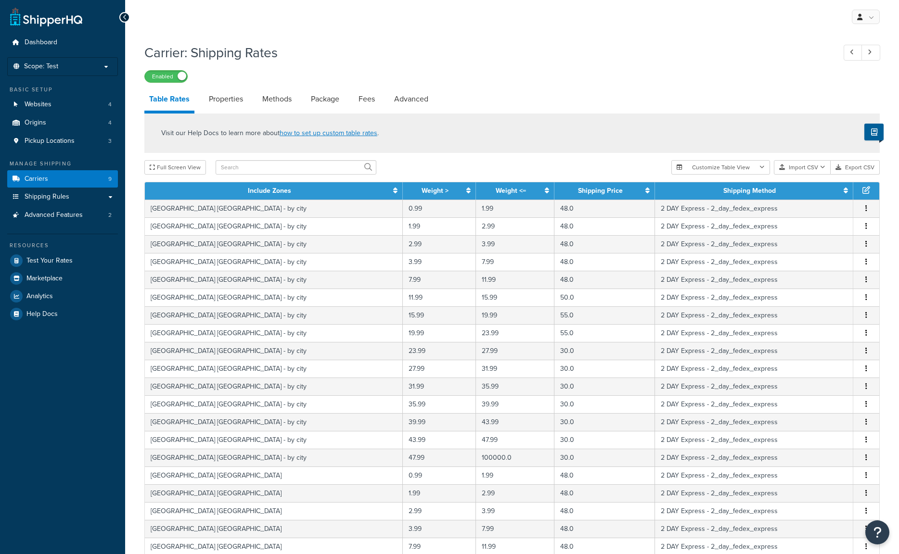
select select "25"
click at [423, 106] on link "Advanced" at bounding box center [411, 99] width 44 height 23
select select "false"
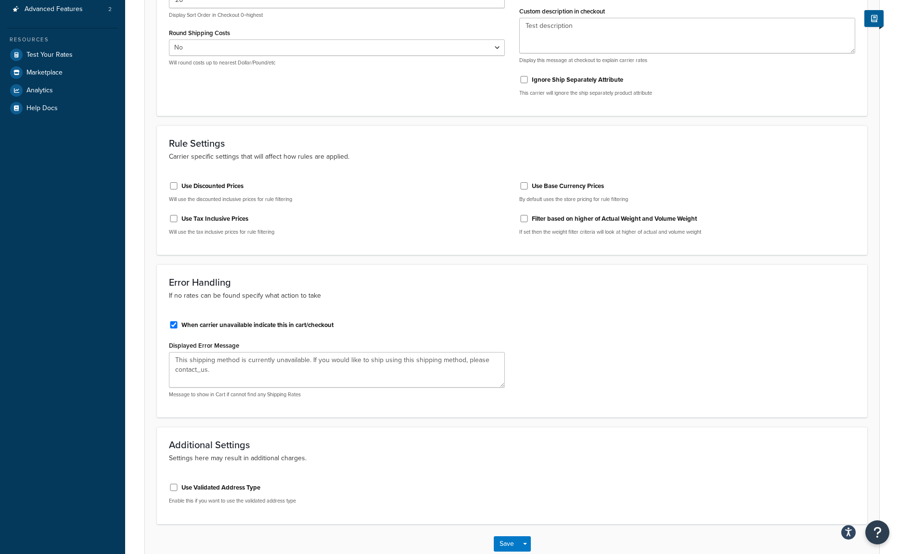
scroll to position [265, 0]
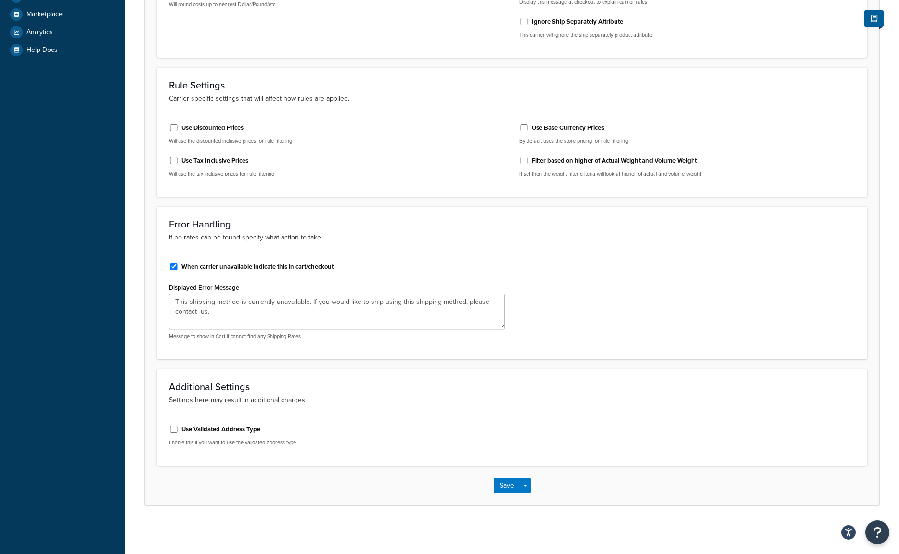
click at [215, 428] on label "Use Validated Address Type" at bounding box center [220, 429] width 79 height 9
click at [179, 428] on input "Use Validated Address Type" at bounding box center [174, 429] width 10 height 7
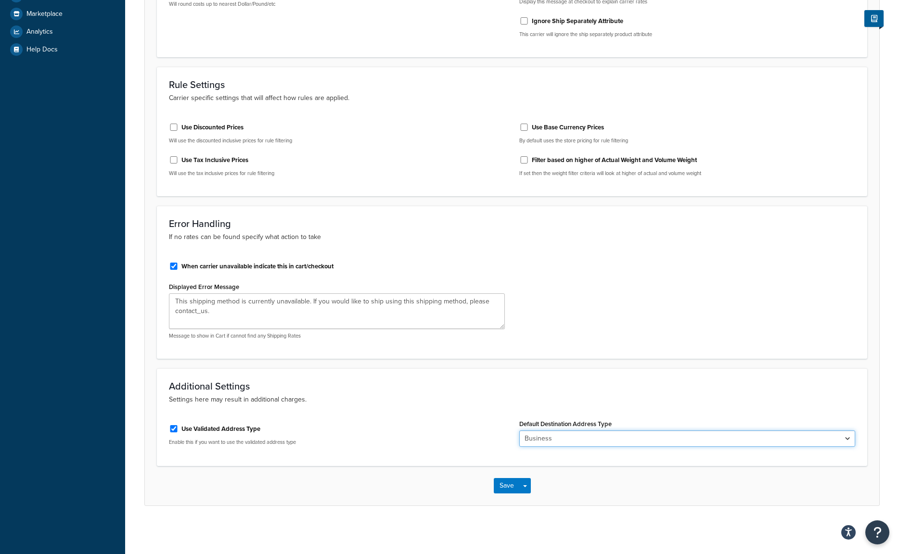
click at [583, 442] on select "Business Residential" at bounding box center [687, 439] width 336 height 16
click at [180, 431] on div "Use Validated Address Type" at bounding box center [337, 428] width 336 height 14
click at [175, 430] on input "Use Validated Address Type" at bounding box center [174, 428] width 10 height 7
checkbox input "false"
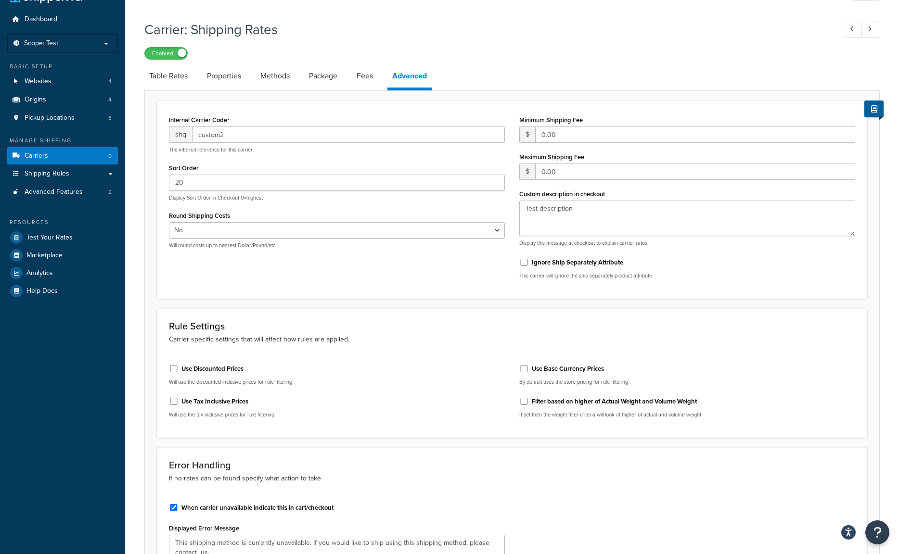
scroll to position [0, 0]
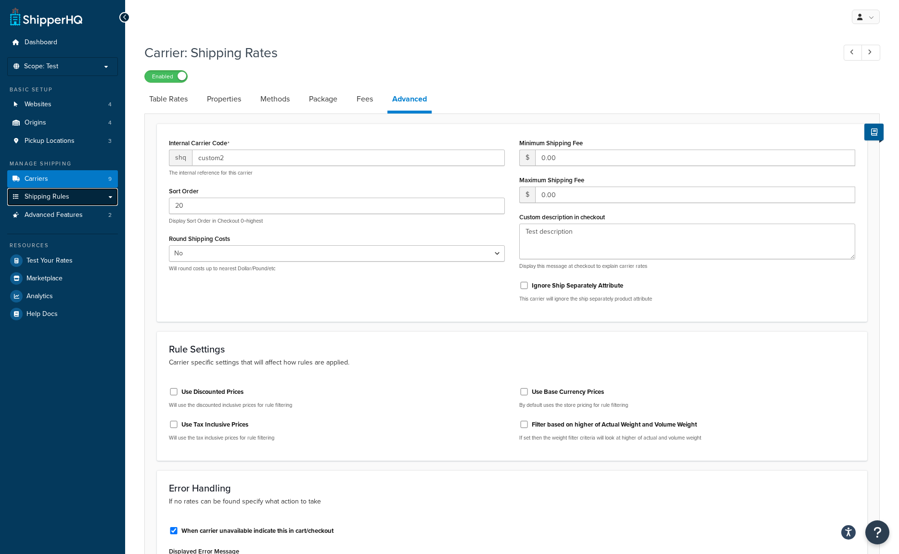
click at [51, 201] on span "Shipping Rules" at bounding box center [47, 197] width 45 height 8
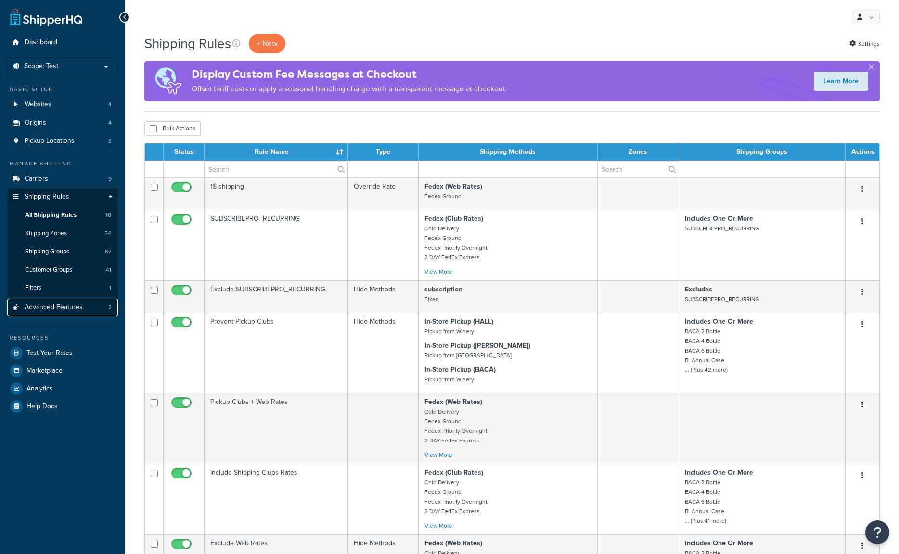
click at [48, 315] on link "Advanced Features 2" at bounding box center [62, 308] width 111 height 18
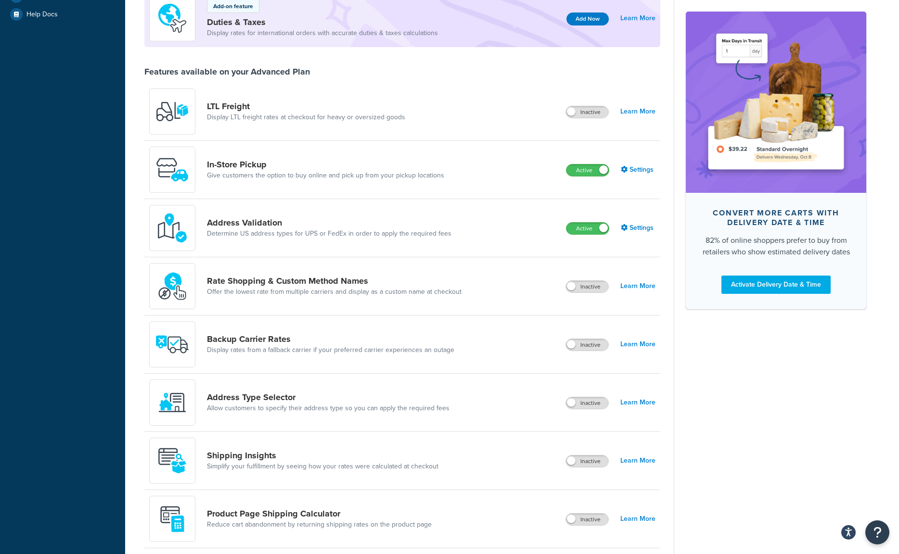
scroll to position [208, 0]
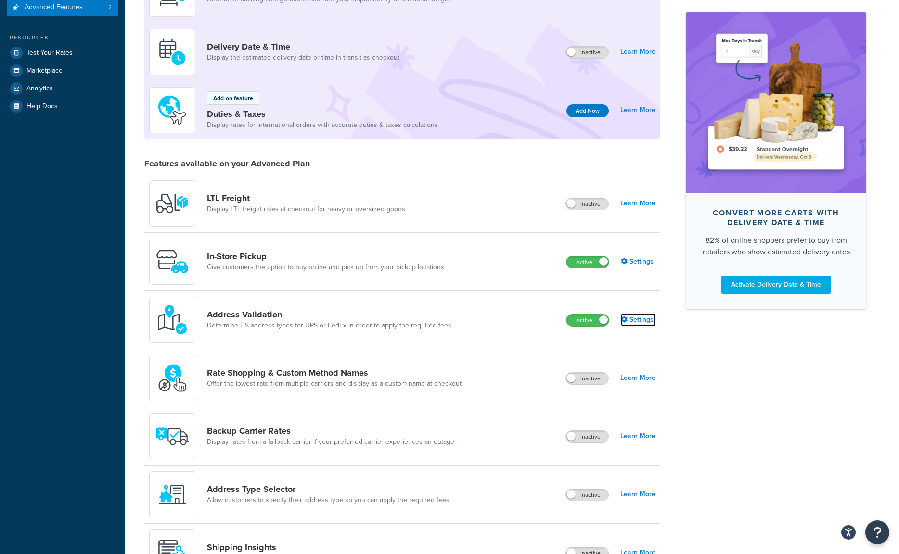
click at [643, 319] on link "Settings" at bounding box center [638, 319] width 35 height 13
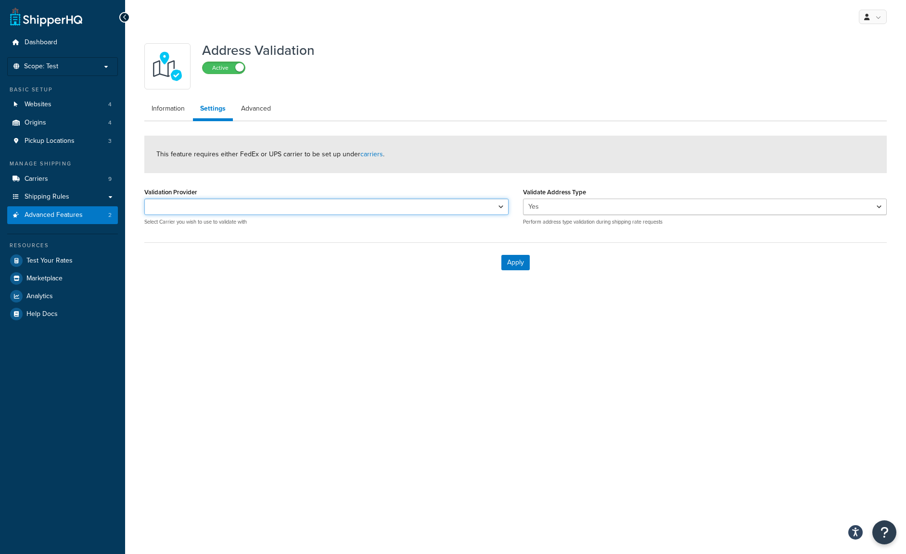
click at [262, 206] on select "Validation Provider" at bounding box center [326, 207] width 364 height 16
click at [243, 111] on link "Advanced" at bounding box center [256, 108] width 44 height 19
click at [214, 115] on link "Settings" at bounding box center [212, 108] width 38 height 19
click at [38, 185] on link "Carriers 9" at bounding box center [62, 179] width 111 height 18
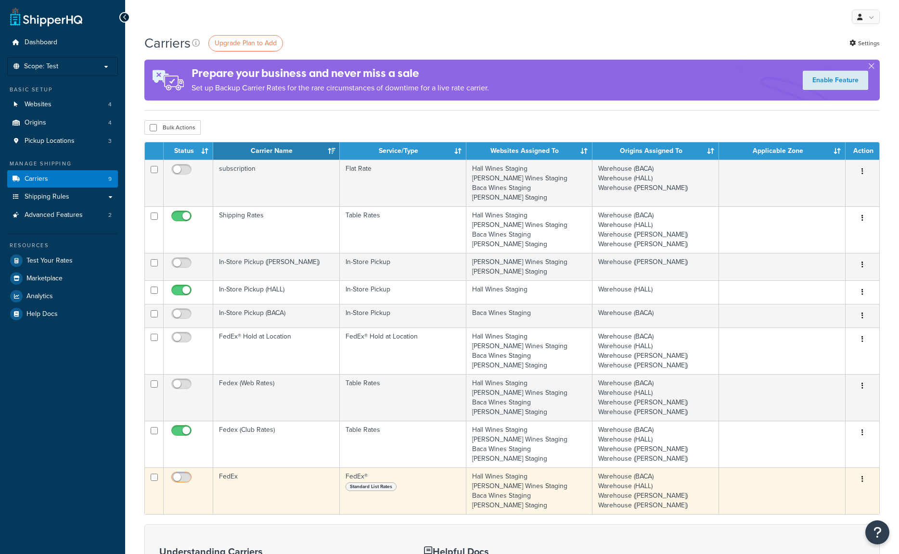
click at [187, 472] on td at bounding box center [189, 491] width 50 height 47
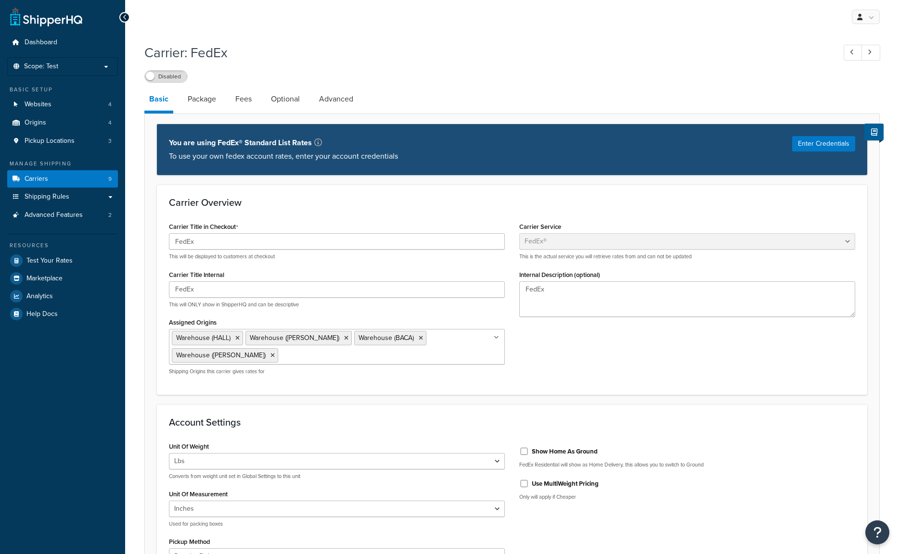
select select "fedEx"
select select "REGULAR_PICKUP"
select select "YOUR_PACKAGING"
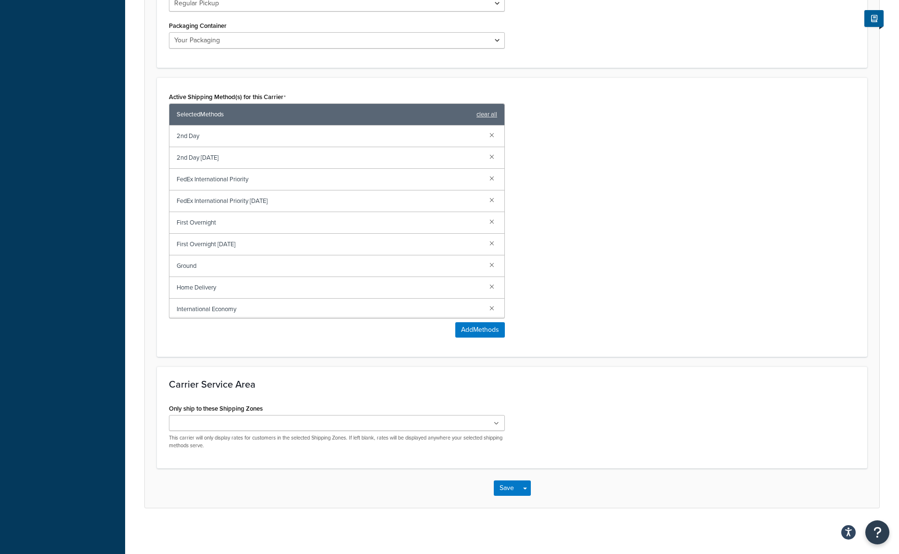
scroll to position [554, 0]
click at [349, 430] on div "United States AK United States AZ United States CA United States CO United Stat…" at bounding box center [337, 431] width 336 height 34
click at [350, 422] on ul at bounding box center [337, 422] width 336 height 16
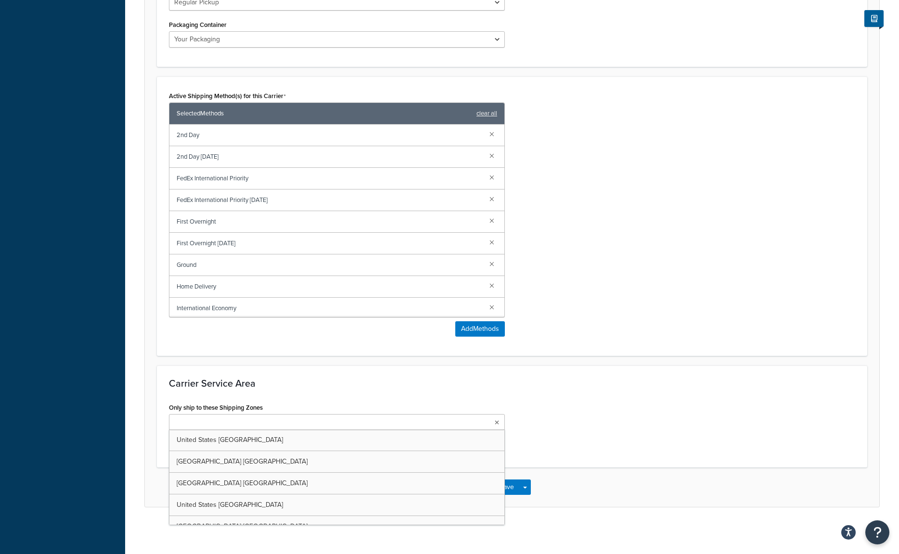
click at [350, 422] on ul at bounding box center [337, 422] width 336 height 16
click at [594, 422] on div "Only ship to these Shipping Zones United States AK United States AZ United Stat…" at bounding box center [512, 428] width 701 height 55
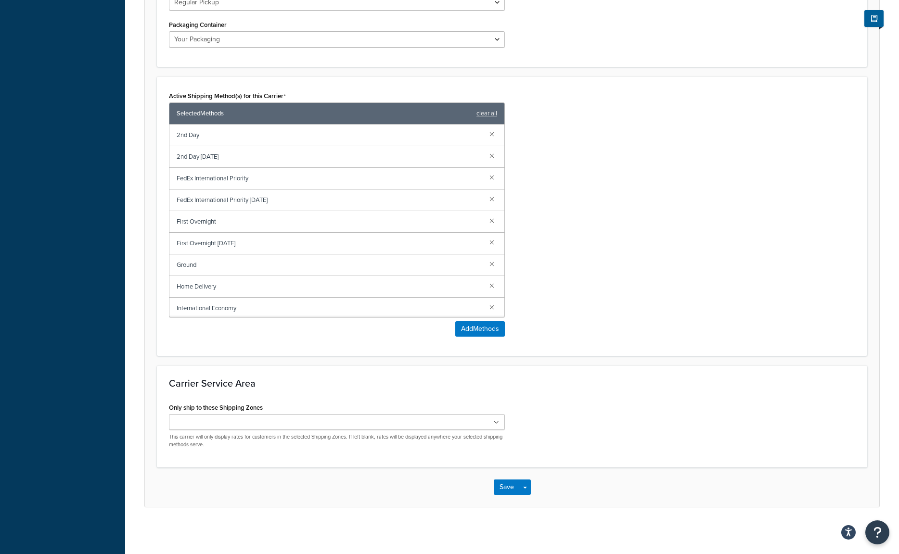
click at [221, 273] on div "Ground" at bounding box center [336, 266] width 335 height 22
click at [222, 267] on span "Ground" at bounding box center [329, 264] width 305 height 13
click at [187, 266] on span "Ground" at bounding box center [329, 264] width 305 height 13
click at [481, 111] on link "clear all" at bounding box center [486, 113] width 21 height 13
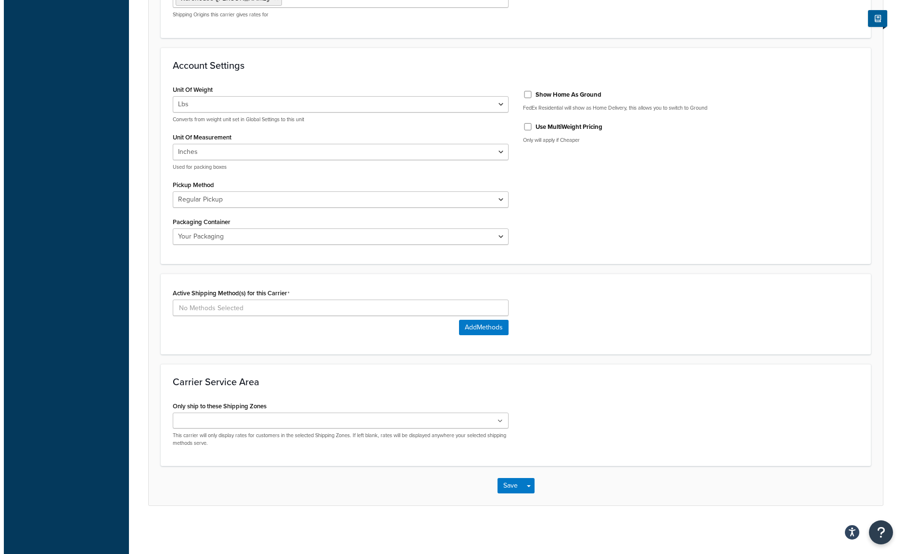
scroll to position [356, 0]
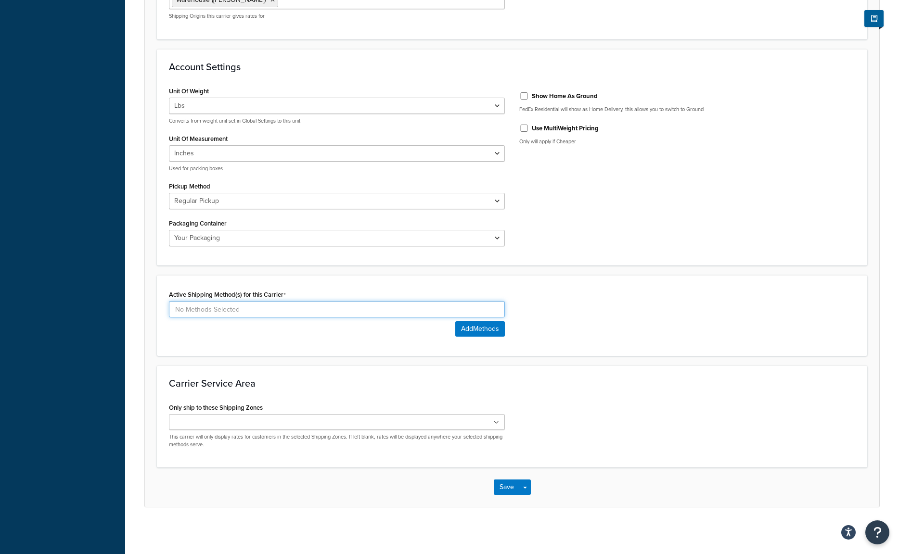
click at [199, 310] on input at bounding box center [337, 309] width 336 height 16
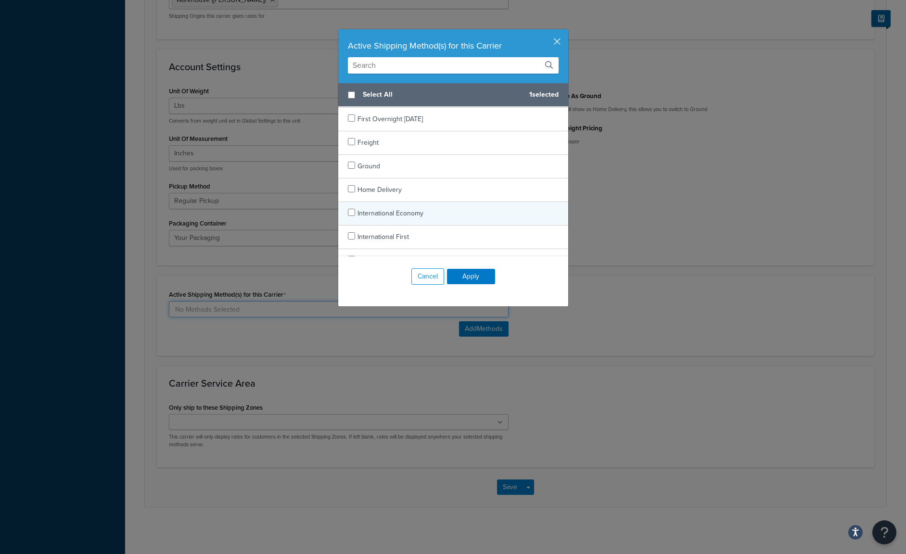
scroll to position [481, 0]
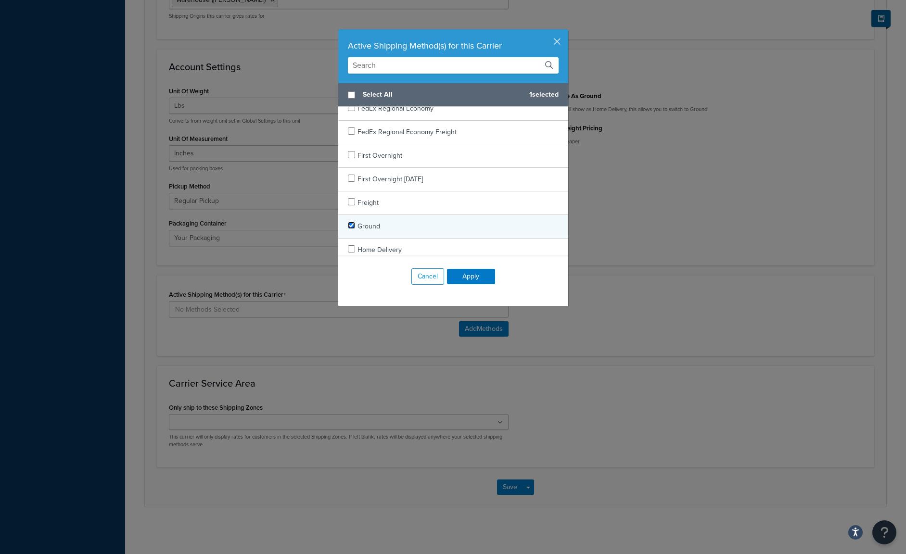
click at [348, 225] on input "checkbox" at bounding box center [351, 225] width 7 height 7
checkbox input "true"
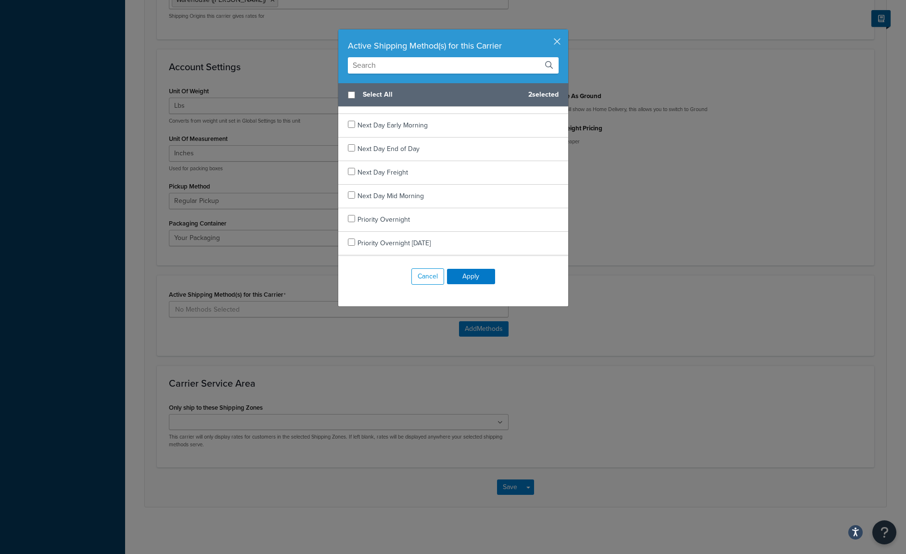
scroll to position [840, 0]
click at [348, 199] on input "checkbox" at bounding box center [351, 196] width 7 height 7
checkbox input "true"
click at [472, 276] on button "Apply" at bounding box center [471, 276] width 48 height 15
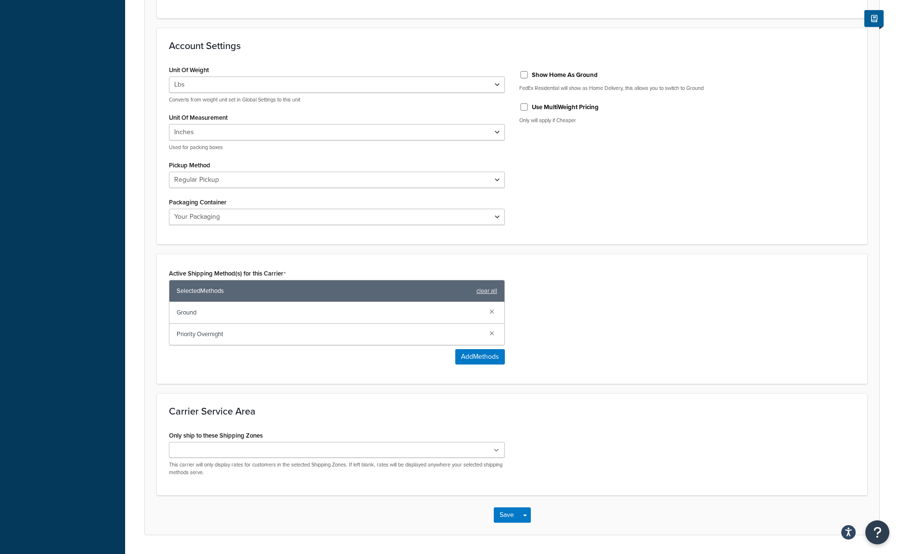
scroll to position [405, 0]
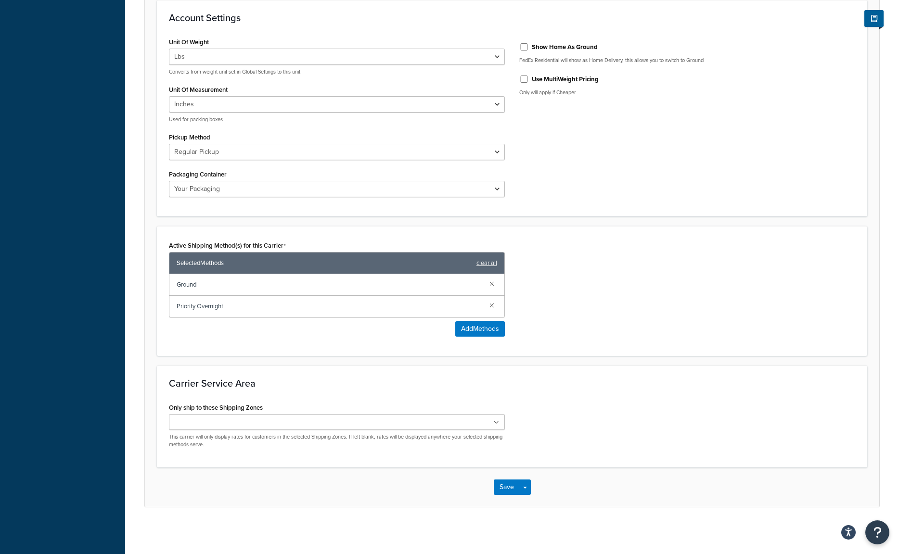
click at [438, 416] on ul at bounding box center [337, 422] width 336 height 16
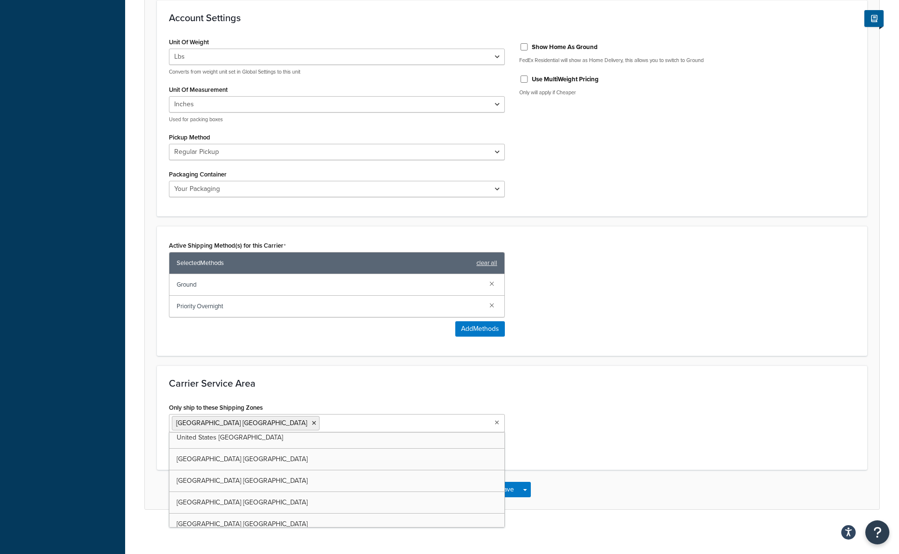
scroll to position [26, 0]
click at [603, 418] on div "Only ship to these Shipping Zones United States CA United States AK United Stat…" at bounding box center [512, 429] width 701 height 57
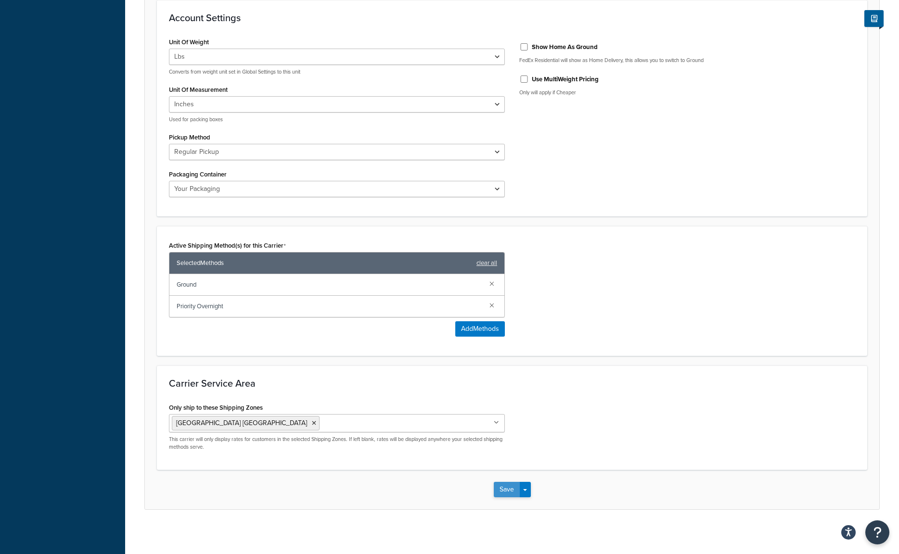
click at [498, 493] on button "Save" at bounding box center [507, 489] width 26 height 15
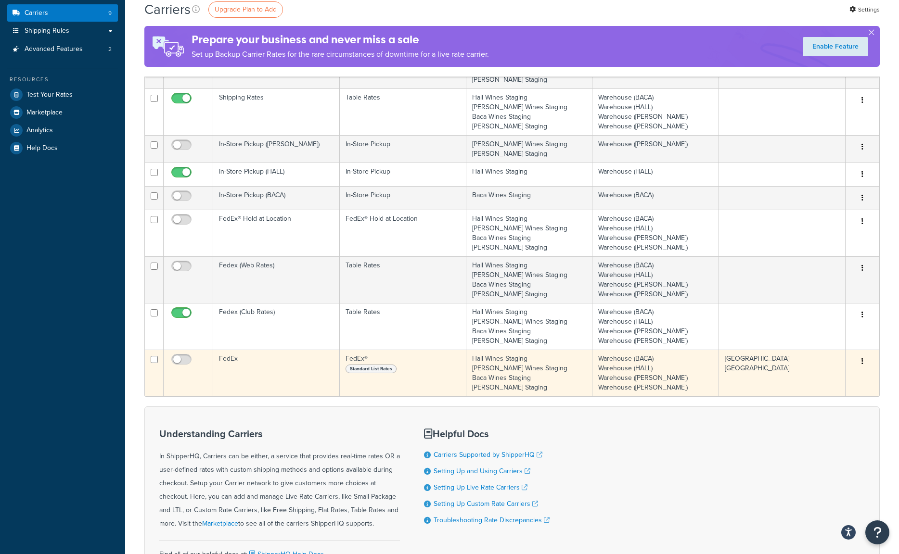
scroll to position [261, 0]
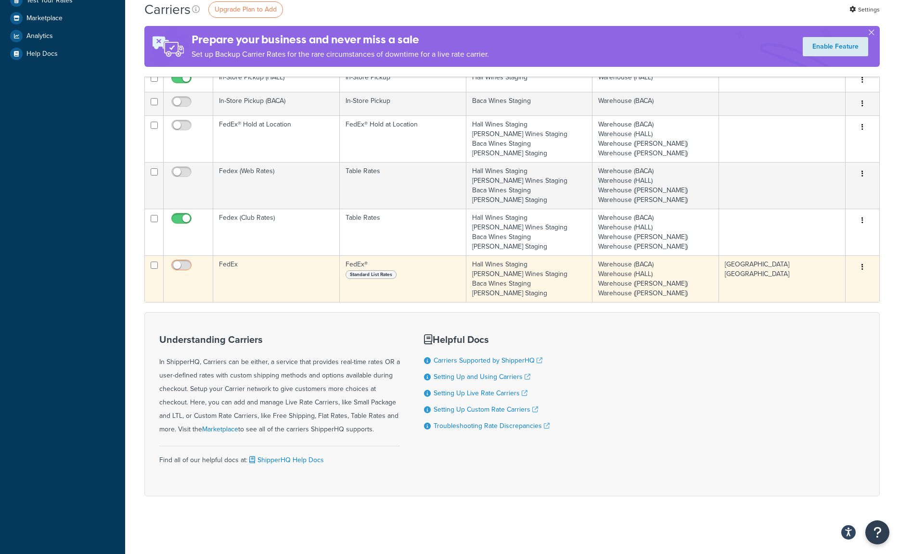
click at [185, 268] on input "checkbox" at bounding box center [182, 268] width 26 height 12
checkbox input "true"
click at [859, 267] on button "button" at bounding box center [861, 267] width 13 height 15
click at [835, 280] on link "Edit" at bounding box center [823, 287] width 76 height 20
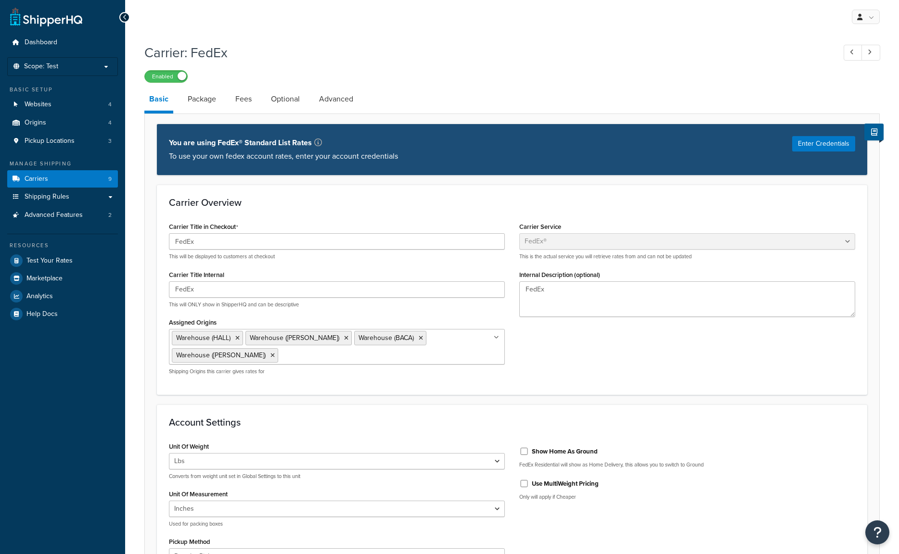
select select "fedEx"
select select "REGULAR_PICKUP"
select select "YOUR_PACKAGING"
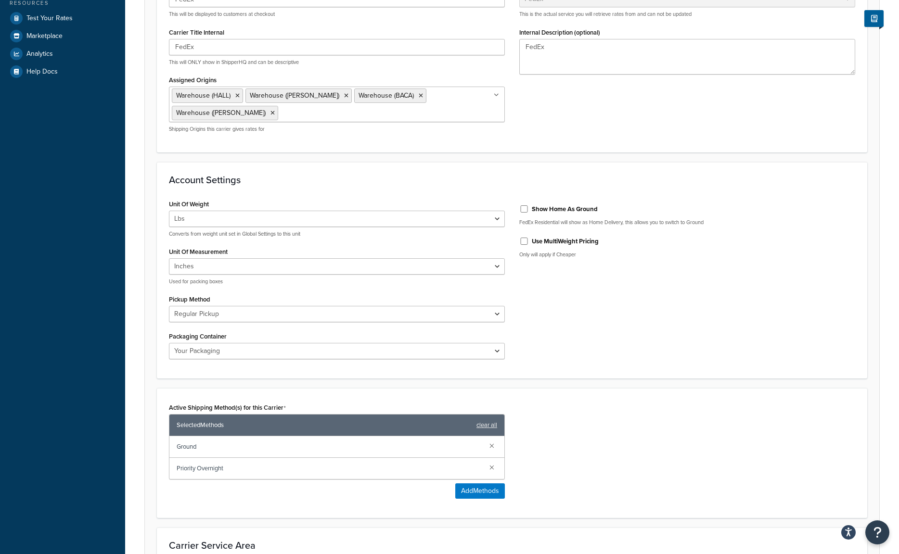
scroll to position [22, 0]
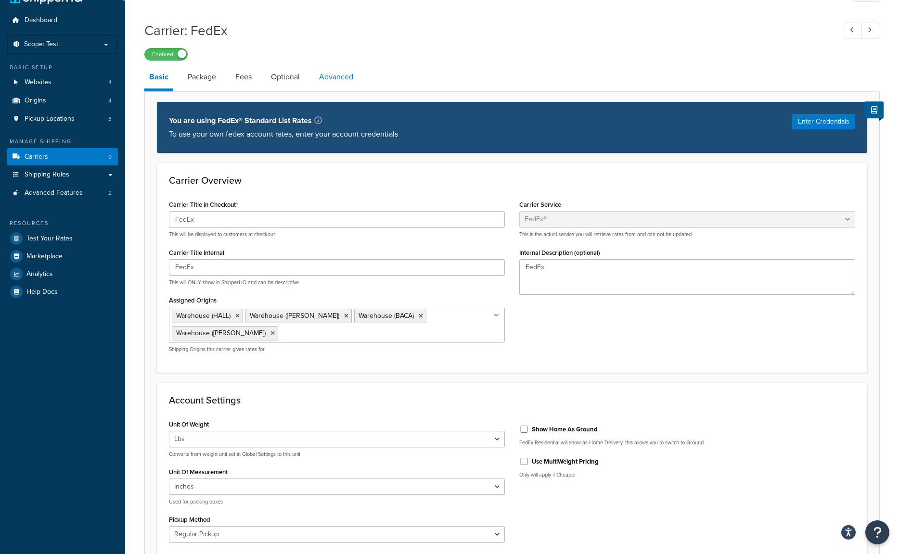
click at [322, 83] on link "Advanced" at bounding box center [336, 76] width 44 height 23
select select "false"
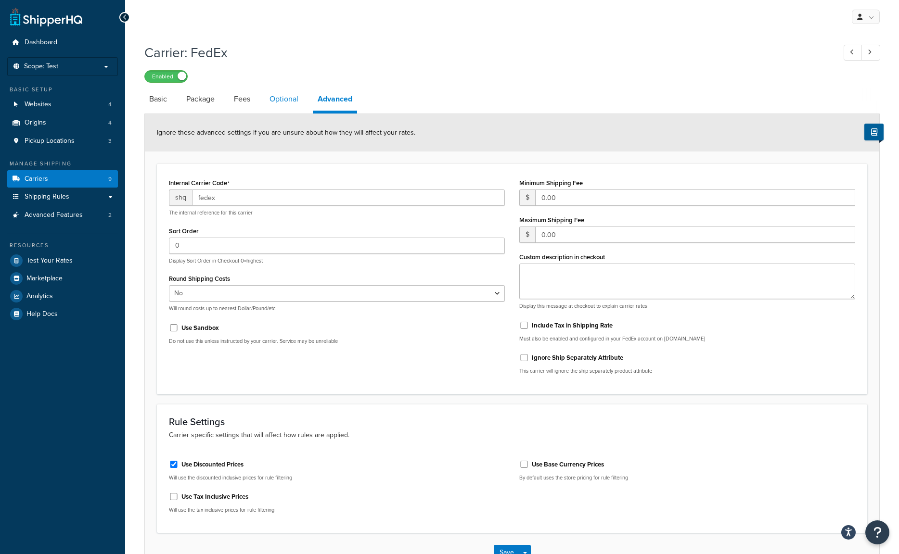
click at [287, 102] on link "Optional" at bounding box center [284, 99] width 38 height 23
select select "business"
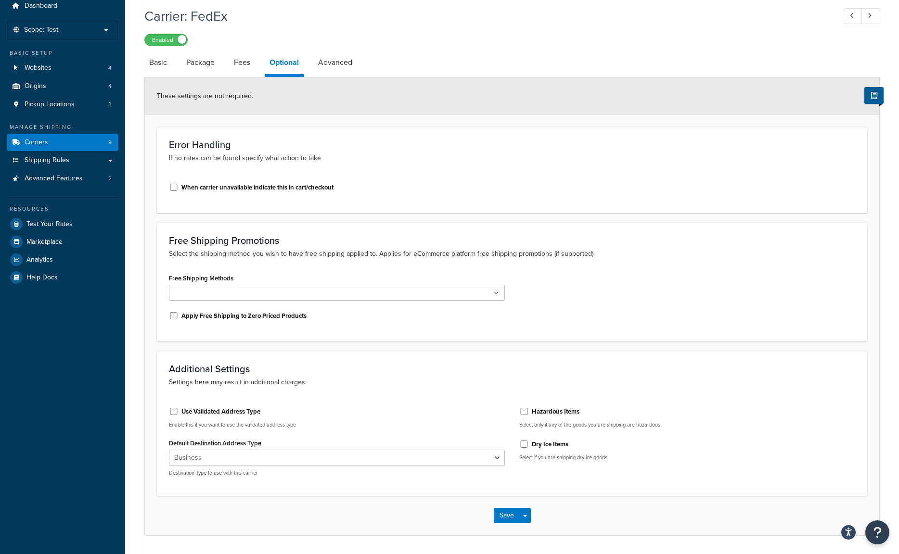
scroll to position [67, 0]
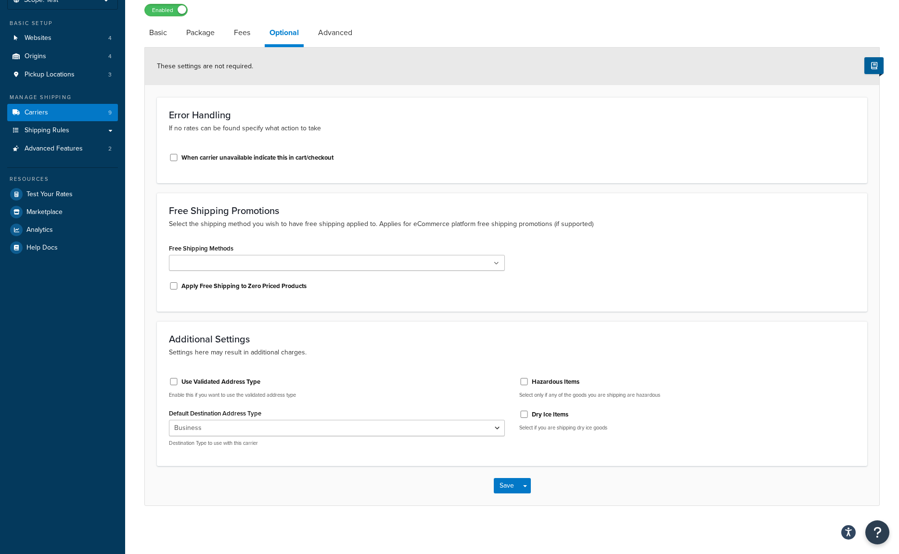
click at [229, 382] on label "Use Validated Address Type" at bounding box center [220, 382] width 79 height 9
click at [179, 382] on input "Use Validated Address Type" at bounding box center [174, 381] width 10 height 7
checkbox input "true"
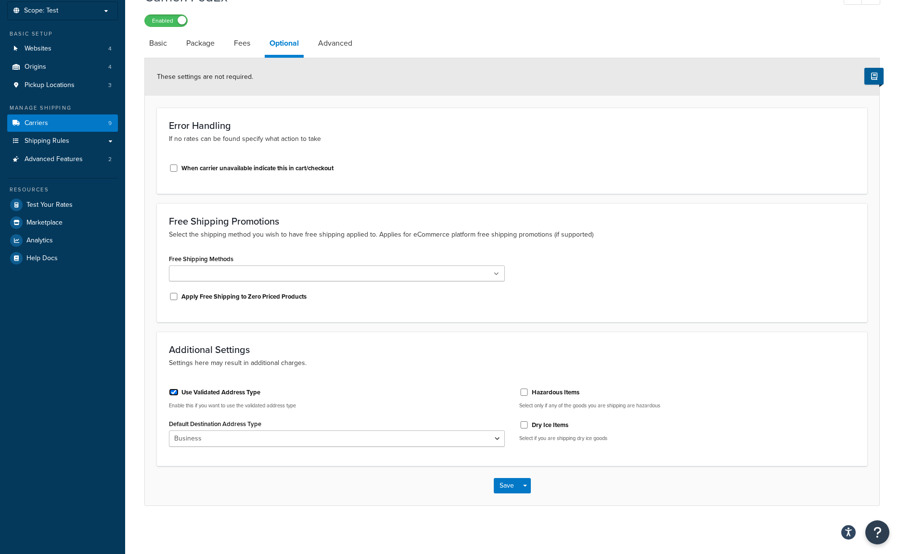
scroll to position [57, 0]
click at [230, 437] on select "Business Residential" at bounding box center [337, 439] width 336 height 16
click at [428, 431] on select "Business Residential" at bounding box center [337, 439] width 336 height 16
select select "residential"
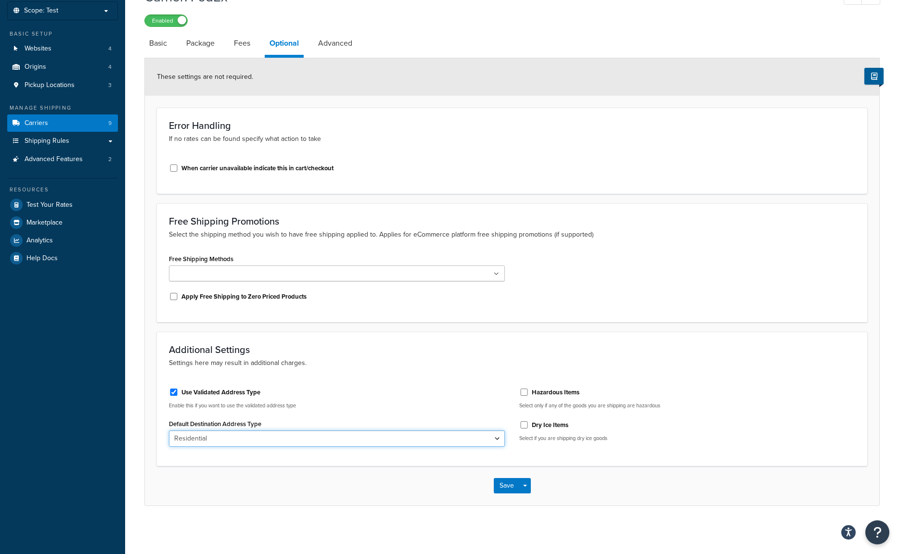
click at [169, 431] on select "Business Residential" at bounding box center [337, 439] width 336 height 16
click at [509, 480] on button "Save" at bounding box center [507, 485] width 26 height 15
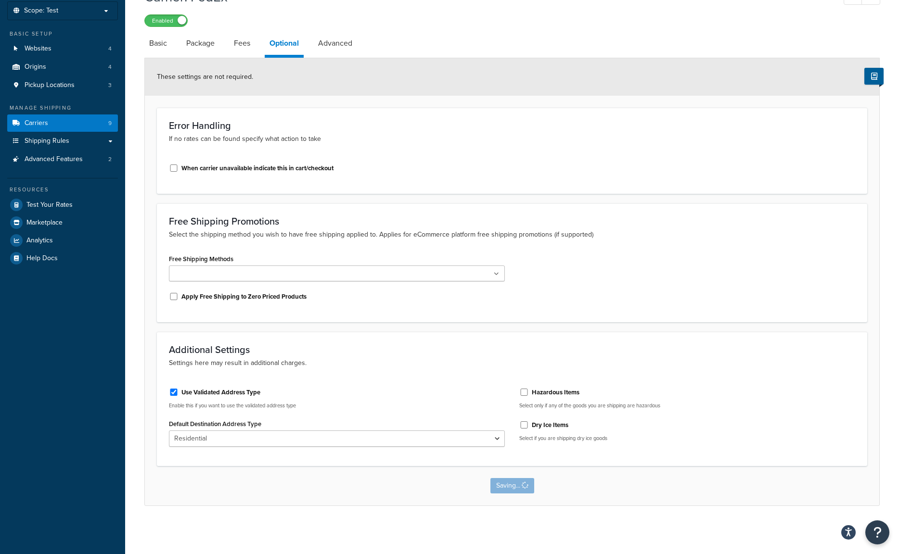
scroll to position [0, 0]
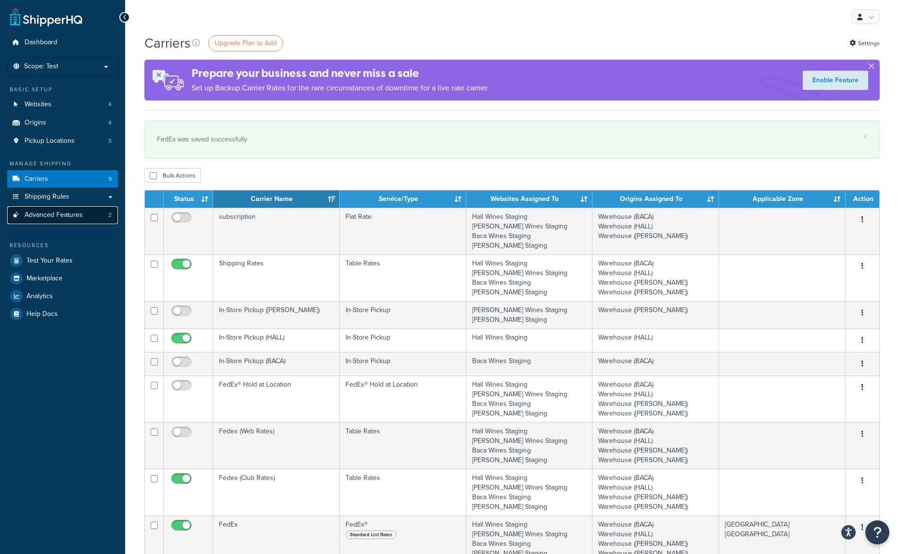
click at [51, 217] on span "Advanced Features" at bounding box center [54, 215] width 58 height 8
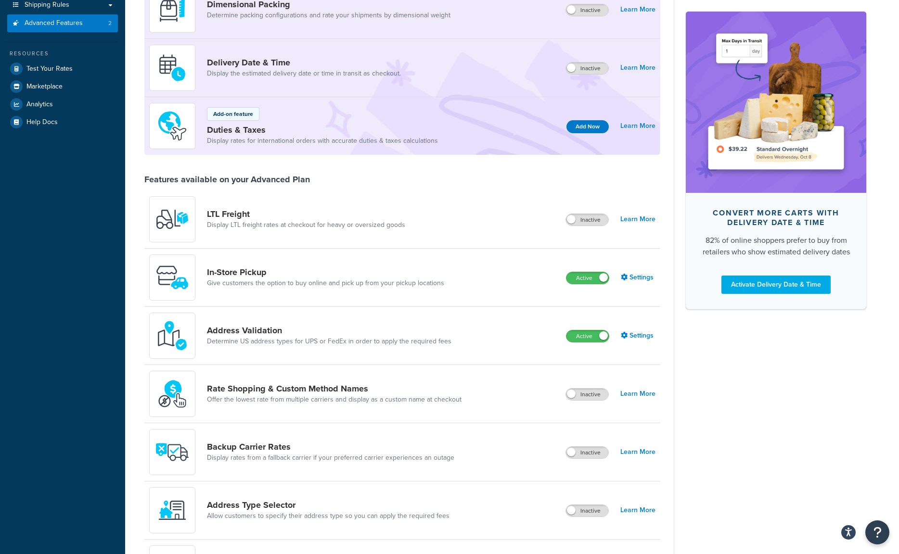
scroll to position [192, 0]
click at [636, 333] on link "Settings" at bounding box center [638, 335] width 35 height 13
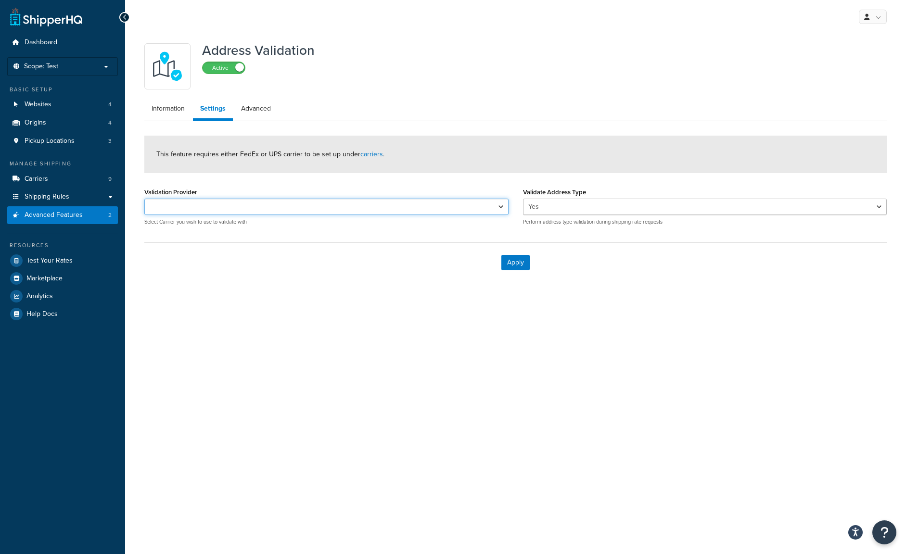
click at [332, 202] on select "FedEx" at bounding box center [326, 207] width 364 height 16
click at [322, 256] on div "Apply" at bounding box center [515, 262] width 742 height 40
click at [378, 203] on select "FedEx" at bounding box center [326, 207] width 364 height 16
select select "143603"
click at [144, 199] on select "FedEx" at bounding box center [326, 207] width 364 height 16
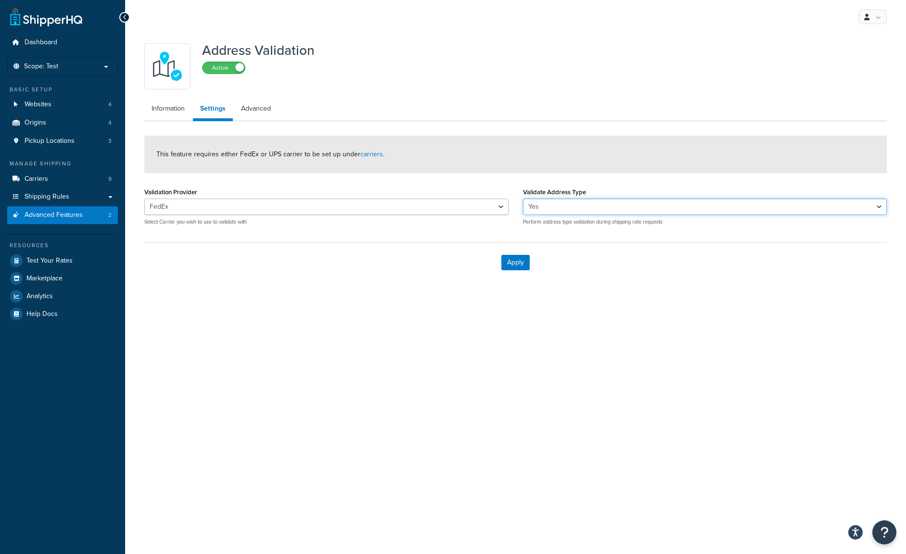
click at [609, 202] on select "Yes No" at bounding box center [705, 207] width 364 height 16
click at [586, 207] on select "Yes No" at bounding box center [705, 207] width 364 height 16
select select "false"
click at [523, 199] on select "Yes No" at bounding box center [705, 207] width 364 height 16
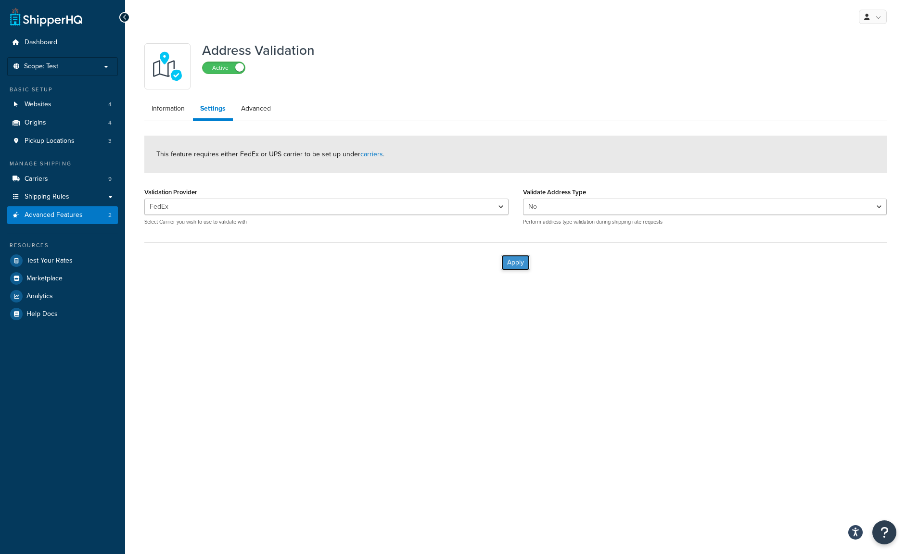
click at [514, 264] on button "Apply" at bounding box center [515, 262] width 28 height 15
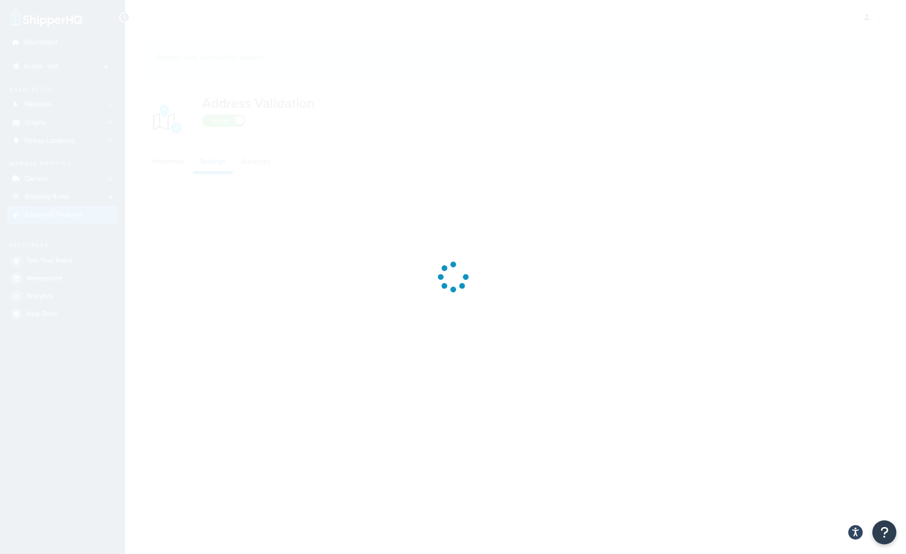
select select "143603"
select select "false"
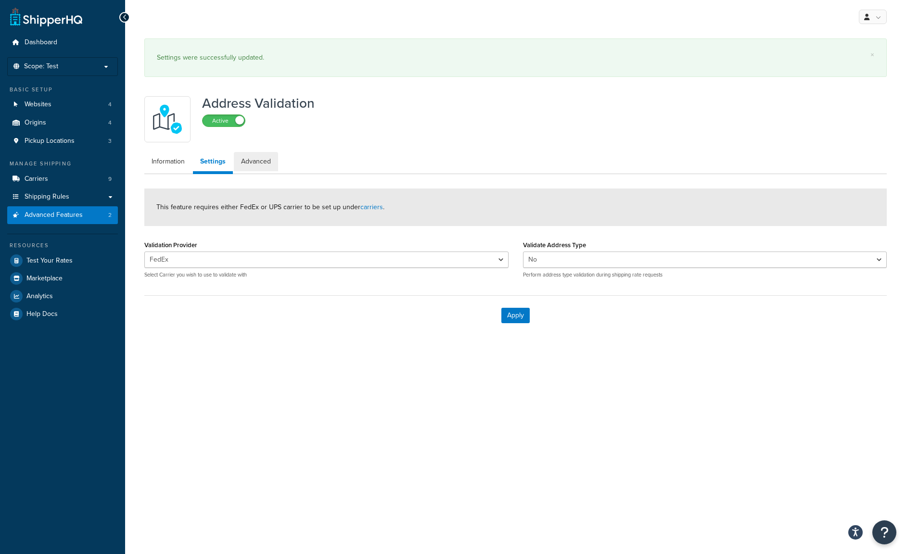
click at [256, 136] on div "Address Validation Active Information Settings Advanced This feature requires e…" at bounding box center [515, 213] width 757 height 244
click at [255, 163] on link "Advanced" at bounding box center [256, 161] width 44 height 19
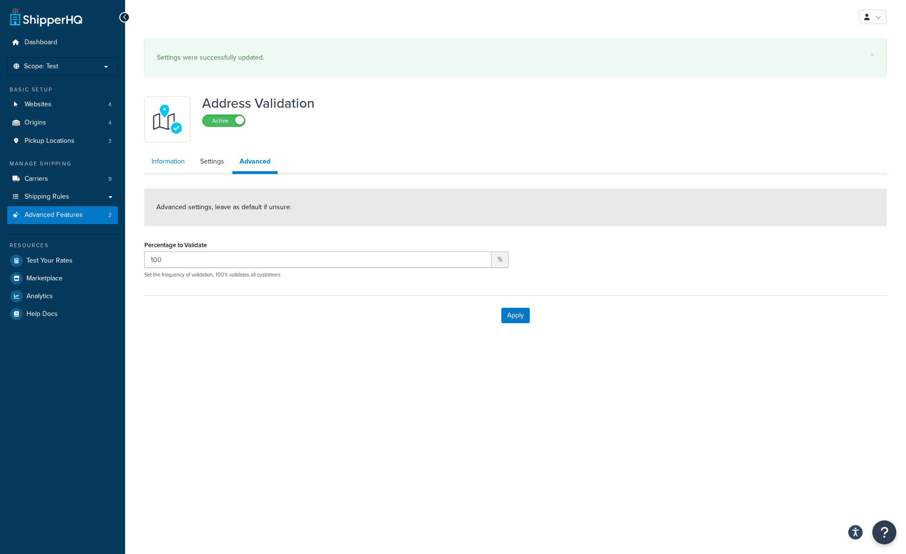
click at [167, 158] on link "Information" at bounding box center [168, 161] width 48 height 19
